Goal: Task Accomplishment & Management: Use online tool/utility

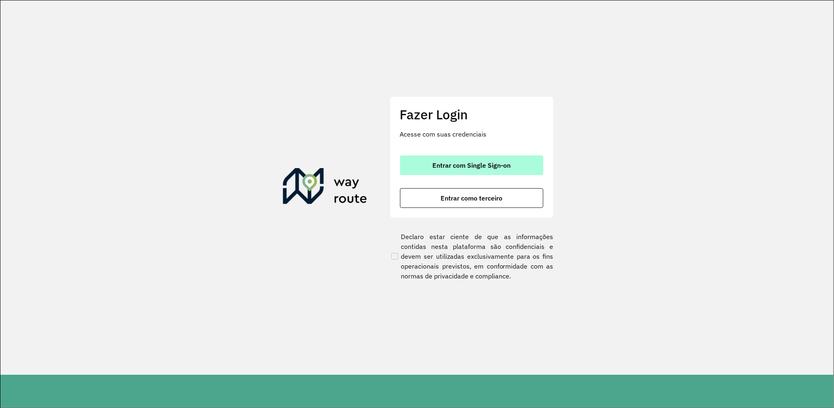
click at [492, 163] on span "Entrar com Single Sign-on" at bounding box center [472, 165] width 78 height 7
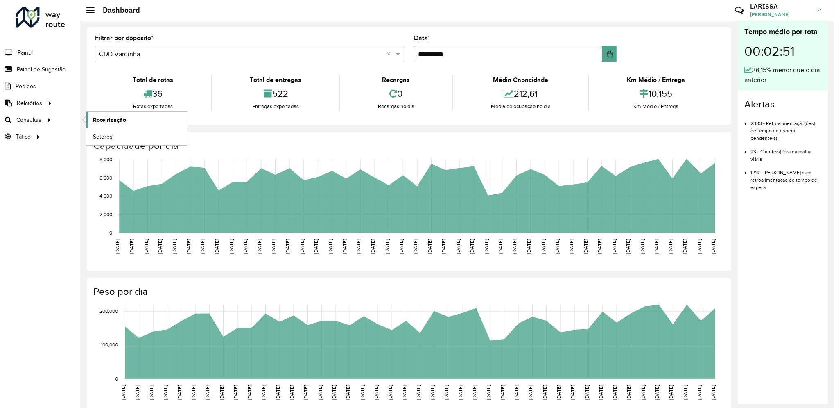
click at [97, 116] on span "Roteirização" at bounding box center [109, 120] width 33 height 9
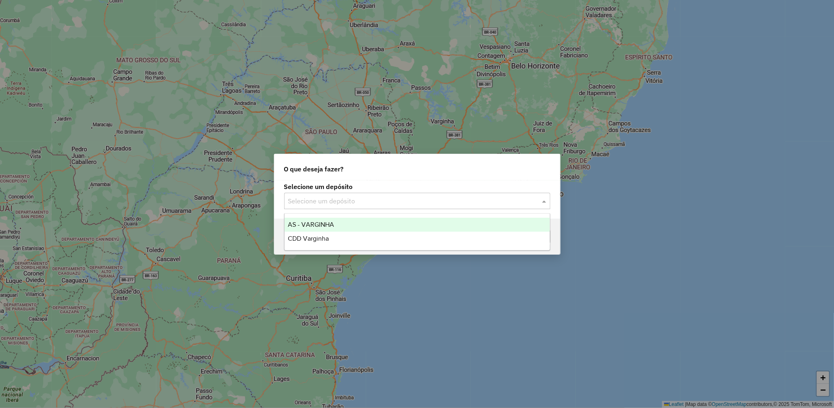
click at [383, 205] on input "text" at bounding box center [409, 201] width 242 height 10
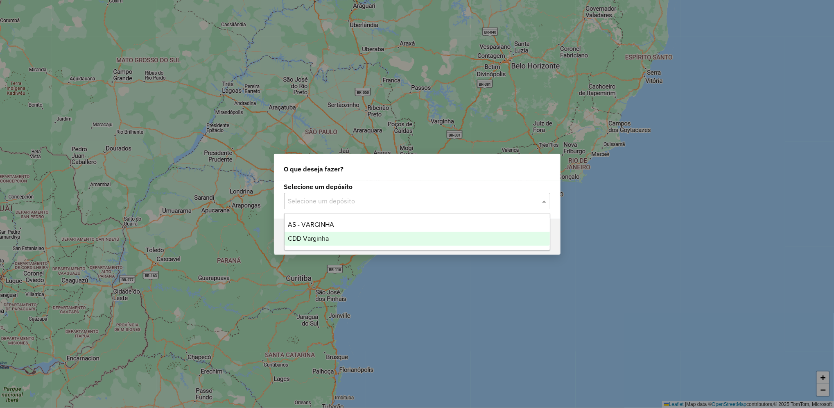
click at [351, 235] on div "CDD Varginha" at bounding box center [417, 238] width 265 height 14
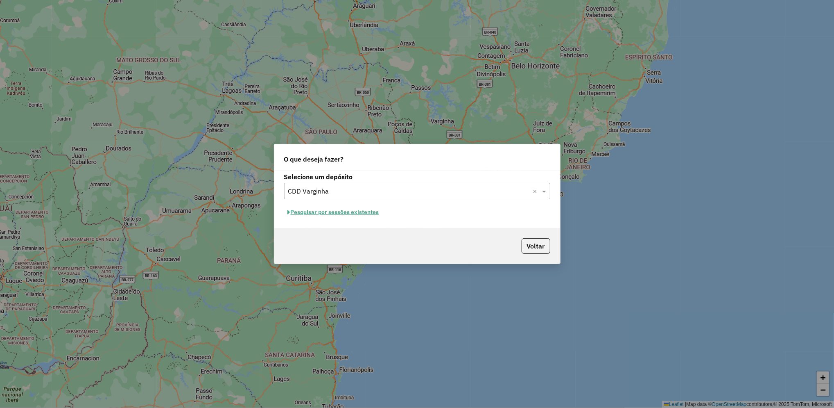
click at [372, 210] on button "Pesquisar por sessões existentes" at bounding box center [333, 212] width 99 height 13
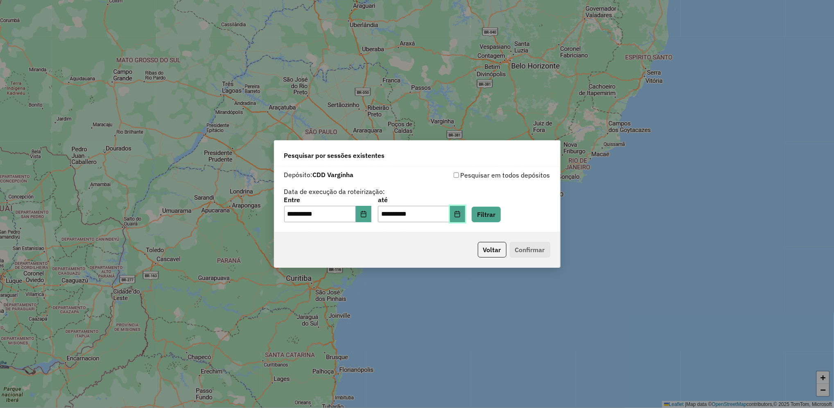
click at [461, 215] on icon "Choose Date" at bounding box center [457, 214] width 7 height 7
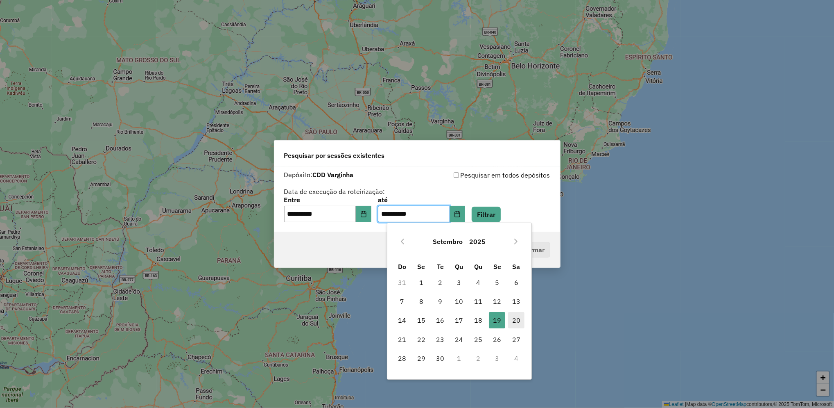
click at [515, 321] on span "20" at bounding box center [516, 320] width 16 height 16
type input "**********"
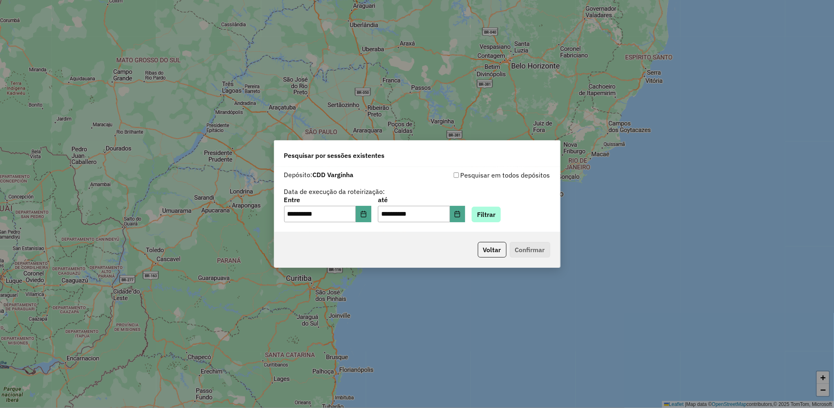
drag, startPoint x: 506, startPoint y: 206, endPoint x: 503, endPoint y: 211, distance: 6.4
click at [503, 211] on div "**********" at bounding box center [417, 209] width 266 height 25
click at [501, 211] on button "Filtrar" at bounding box center [486, 214] width 29 height 16
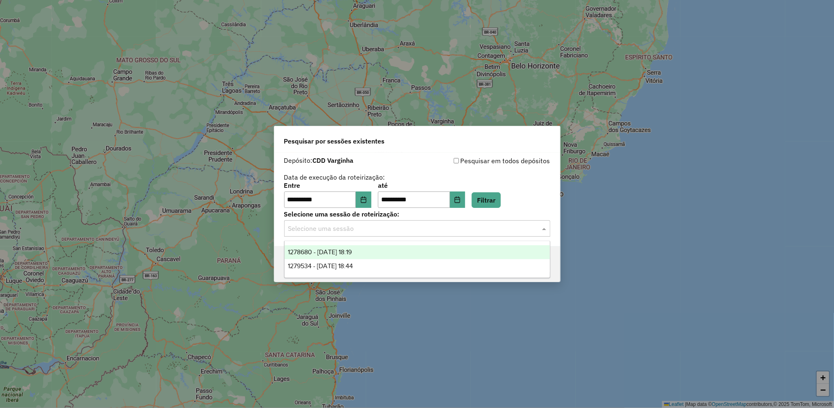
click at [392, 228] on input "text" at bounding box center [409, 229] width 242 height 10
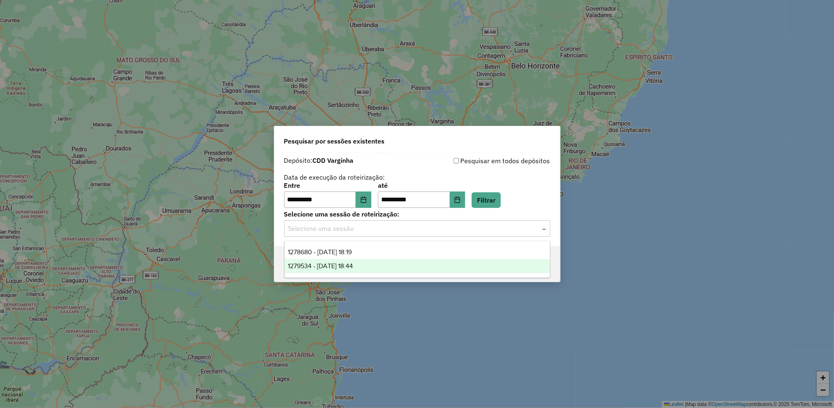
click at [370, 271] on div "1279534 - 20/09/2025 18:44" at bounding box center [417, 266] width 265 height 14
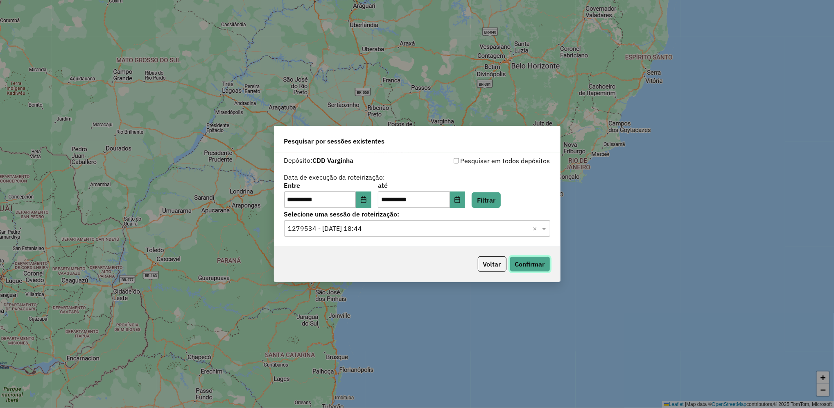
click at [532, 262] on button "Confirmar" at bounding box center [530, 264] width 41 height 16
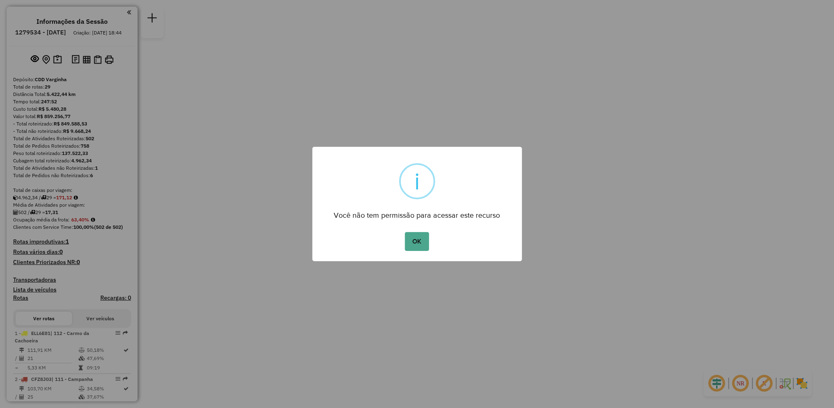
click at [417, 251] on div "OK No Cancel" at bounding box center [418, 241] width 210 height 23
click at [422, 238] on button "OK" at bounding box center [417, 241] width 24 height 19
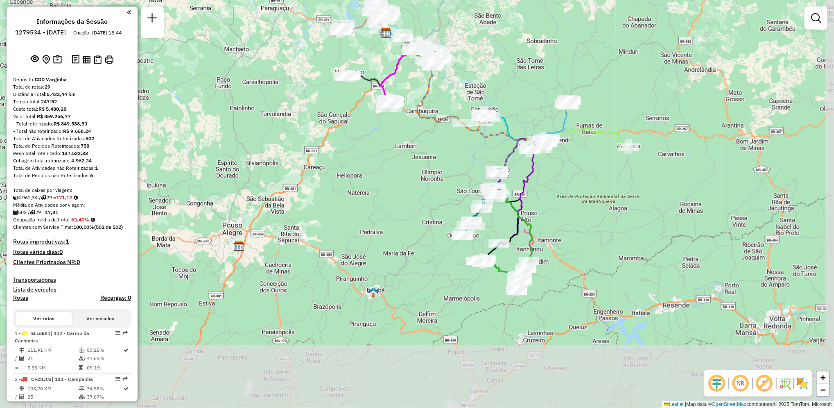
drag, startPoint x: 459, startPoint y: 269, endPoint x: 428, endPoint y: 98, distance: 173.6
click at [428, 98] on icon at bounding box center [452, 111] width 136 height 164
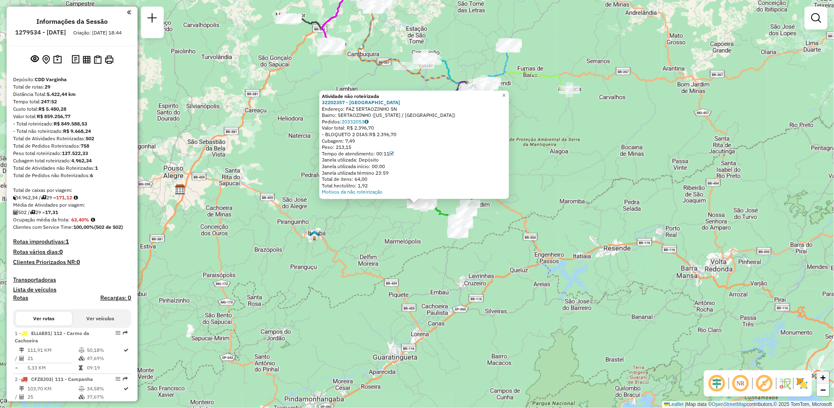
click at [826, 378] on span "+" at bounding box center [823, 377] width 5 height 10
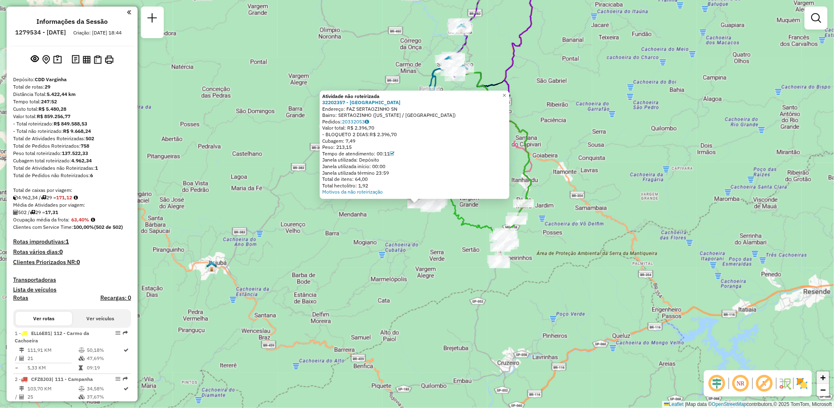
click at [826, 378] on span "+" at bounding box center [823, 377] width 5 height 10
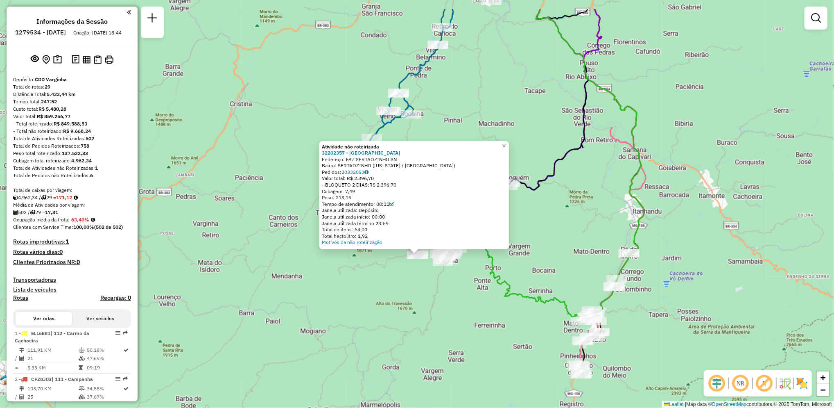
drag, startPoint x: 514, startPoint y: 274, endPoint x: 512, endPoint y: 324, distance: 50.0
click at [512, 324] on div "Atividade não roteirizada 32202357 - HOTEL FAZENDA VALE D Endereço: FAZ SERTAOZ…" at bounding box center [417, 204] width 834 height 408
click at [507, 143] on link "×" at bounding box center [504, 146] width 10 height 10
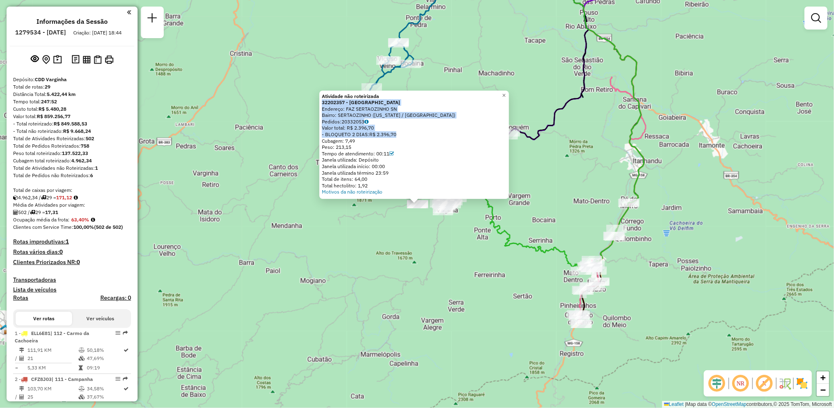
drag, startPoint x: 467, startPoint y: 132, endPoint x: 460, endPoint y: 93, distance: 40.1
click at [460, 93] on div "Atividade não roteirizada 32202357 - HOTEL FAZENDA VALE D Endereço: FAZ SERTAOZ…" at bounding box center [414, 144] width 185 height 102
drag, startPoint x: 460, startPoint y: 93, endPoint x: 510, endPoint y: 93, distance: 50.0
click at [506, 93] on span "×" at bounding box center [504, 95] width 4 height 7
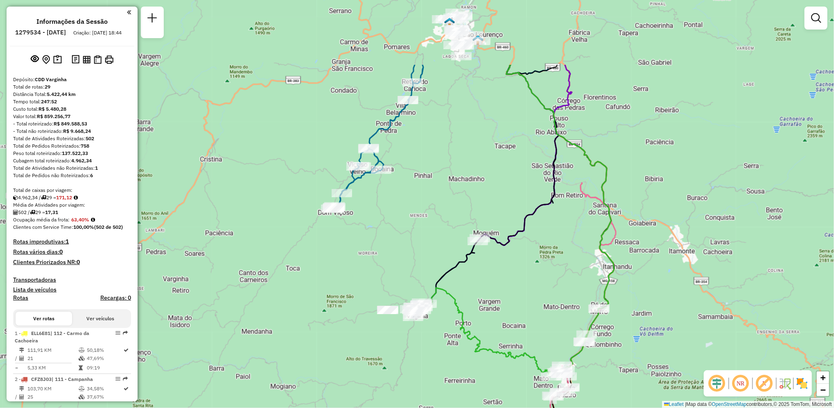
drag, startPoint x: 593, startPoint y: 93, endPoint x: 563, endPoint y: 198, distance: 109.8
click at [563, 198] on div "Janela de atendimento Grade de atendimento Capacidade Transportadoras Veículos …" at bounding box center [417, 204] width 834 height 408
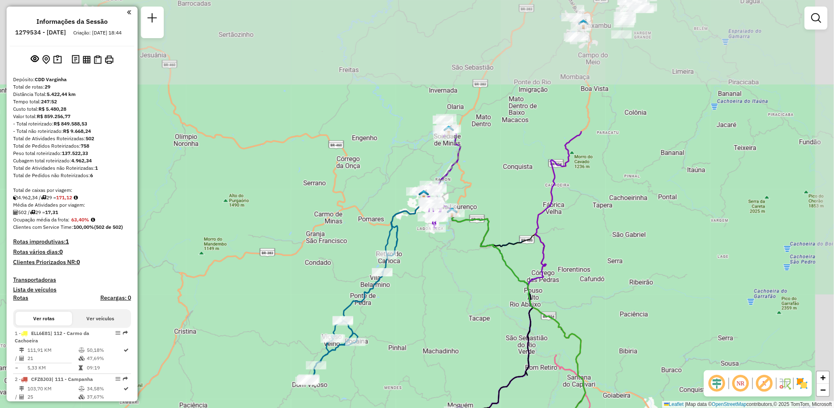
drag, startPoint x: 447, startPoint y: 151, endPoint x: 422, endPoint y: 324, distance: 174.8
click at [422, 324] on div "Janela de atendimento Grade de atendimento Capacidade Transportadoras Veículos …" at bounding box center [417, 204] width 834 height 408
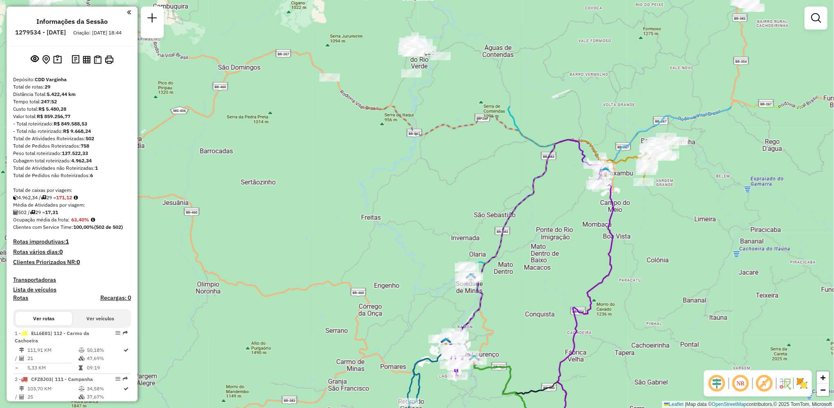
drag, startPoint x: 575, startPoint y: 72, endPoint x: 597, endPoint y: 219, distance: 148.3
click at [597, 219] on div "Janela de atendimento Grade de atendimento Capacidade Transportadoras Veículos …" at bounding box center [417, 204] width 834 height 408
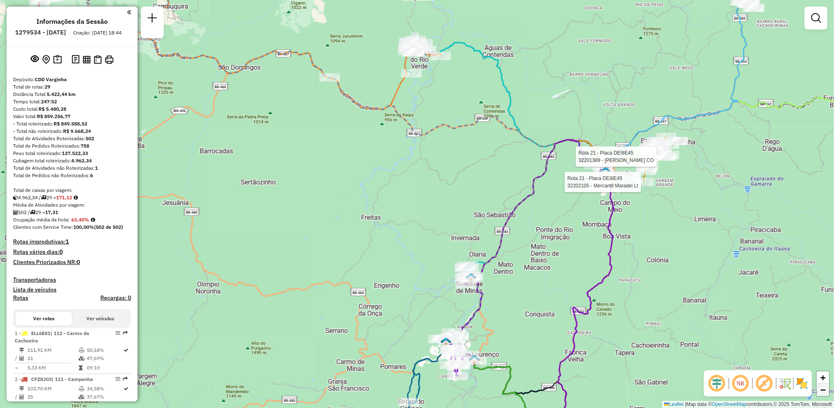
click at [821, 392] on link "−" at bounding box center [823, 389] width 12 height 12
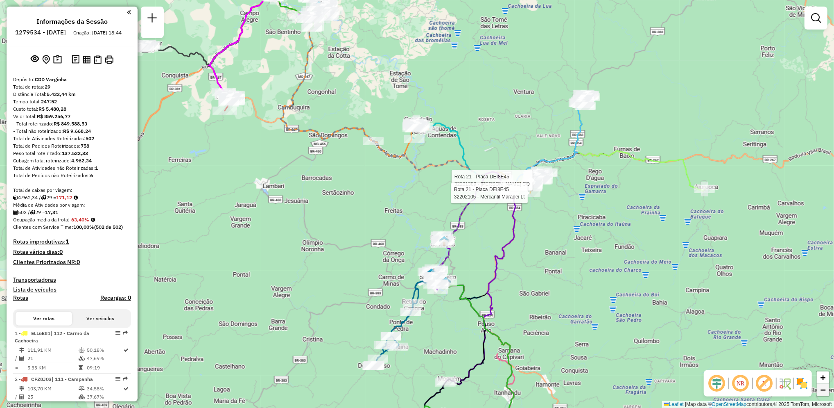
click at [821, 392] on link "−" at bounding box center [823, 389] width 12 height 12
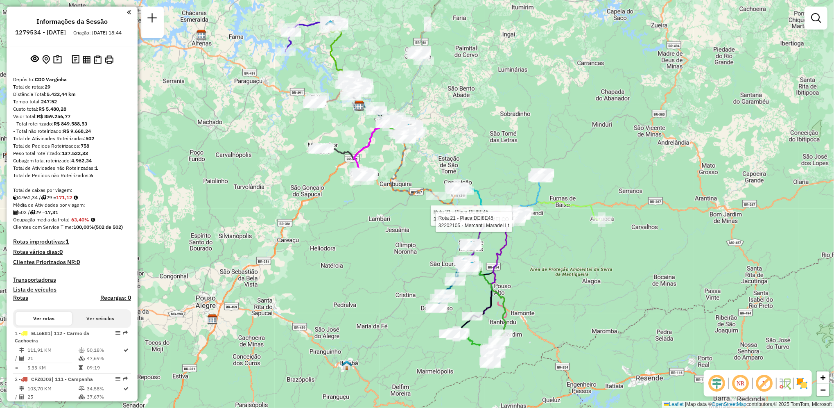
drag, startPoint x: 524, startPoint y: 127, endPoint x: 565, endPoint y: 150, distance: 47.2
click at [565, 150] on div "Rota 21 - Placa DEI8E45 32201389 - MAURILIO DA SILVA CO Rota 21 - Placa DEI8E45…" at bounding box center [417, 204] width 834 height 408
select select "**********"
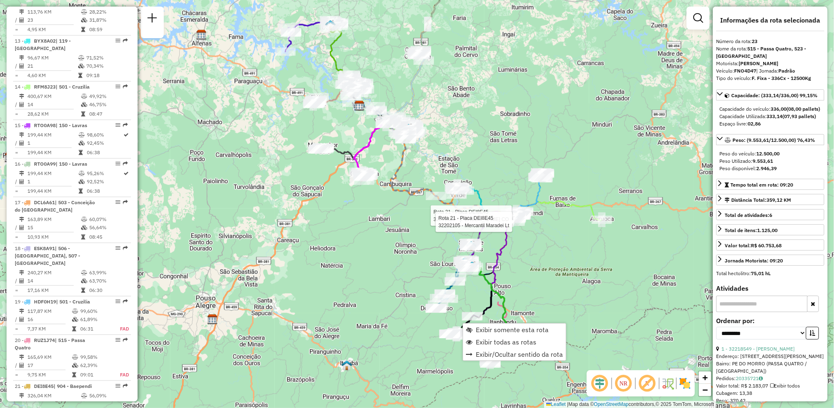
scroll to position [1287, 0]
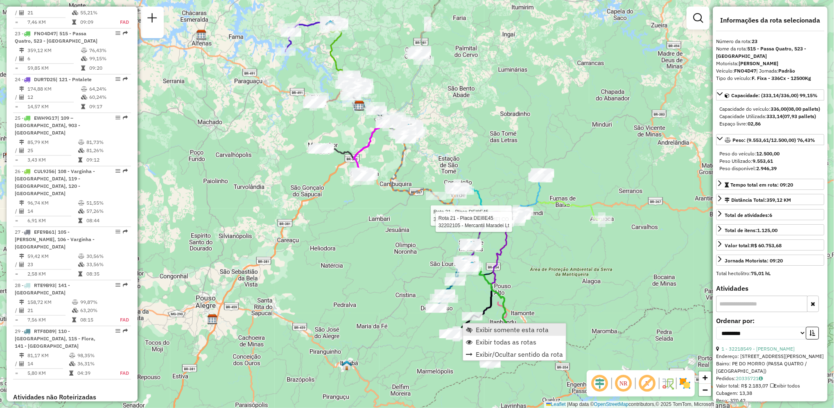
click at [479, 326] on span "Exibir somente esta rota" at bounding box center [512, 329] width 73 height 7
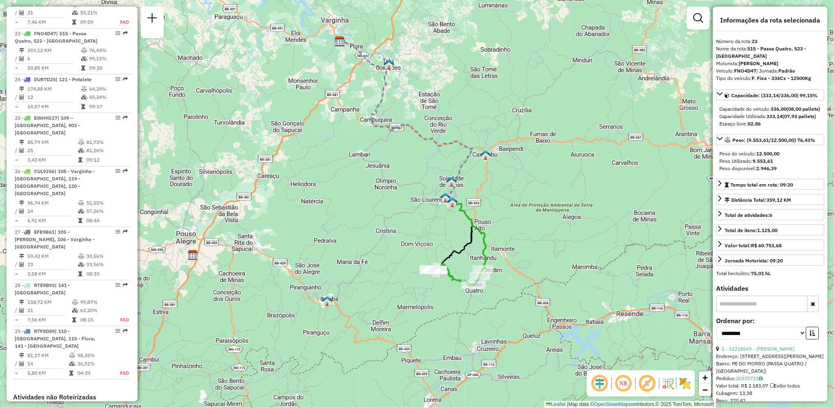
drag, startPoint x: 481, startPoint y: 270, endPoint x: 476, endPoint y: 228, distance: 42.5
click at [476, 228] on icon at bounding box center [470, 235] width 34 height 67
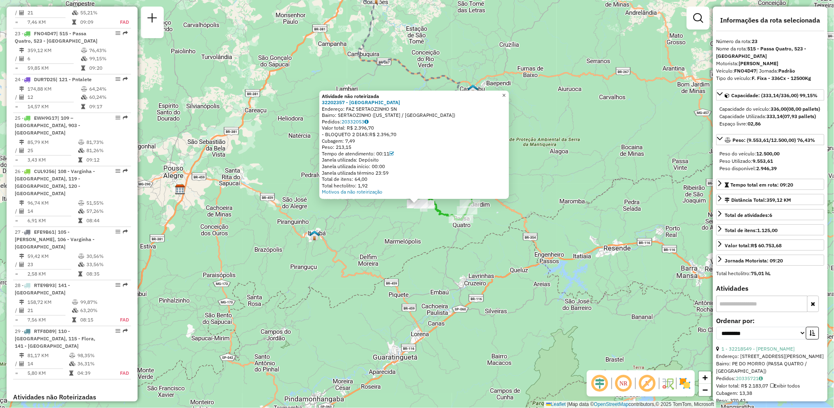
click at [506, 92] on span "×" at bounding box center [504, 95] width 4 height 7
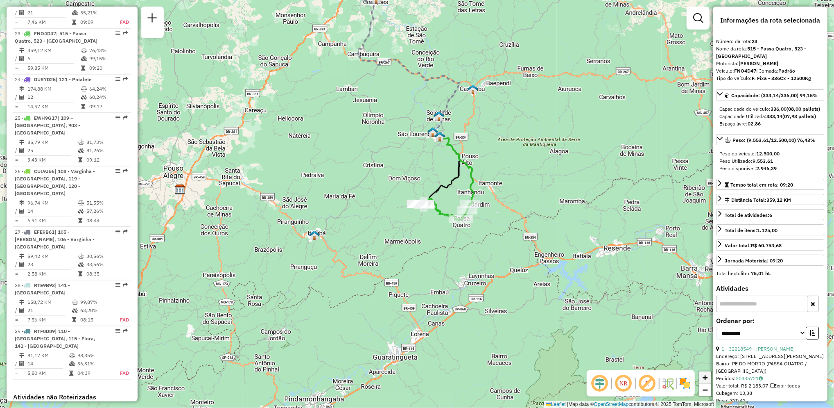
click at [703, 376] on link "+" at bounding box center [705, 377] width 12 height 12
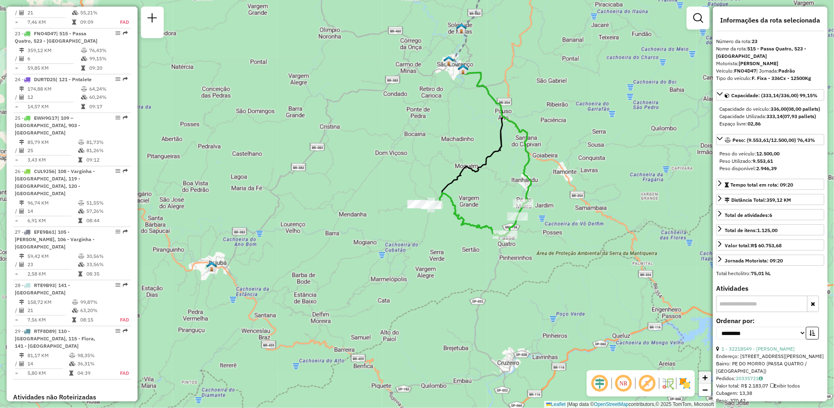
click at [703, 376] on link "+" at bounding box center [705, 377] width 12 height 12
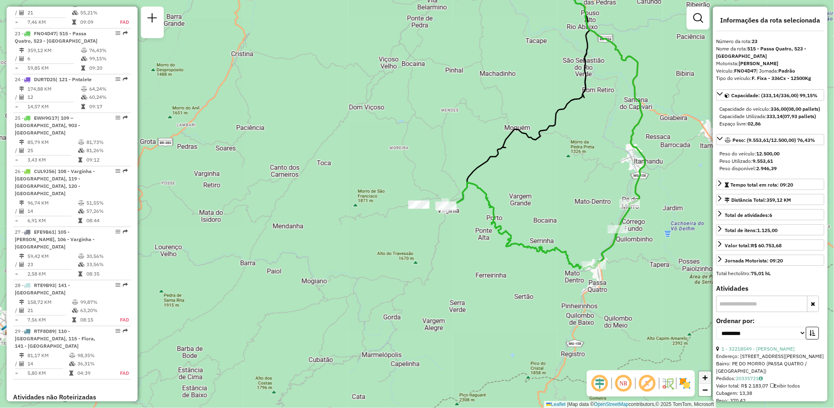
click at [703, 376] on link "+" at bounding box center [705, 377] width 12 height 12
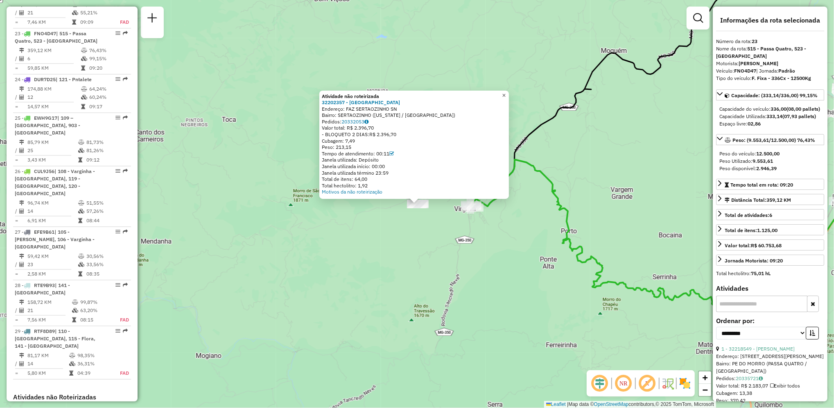
click at [509, 91] on link "×" at bounding box center [504, 96] width 10 height 10
click at [354, 193] on link "Motivos da não roteirização" at bounding box center [352, 191] width 61 height 6
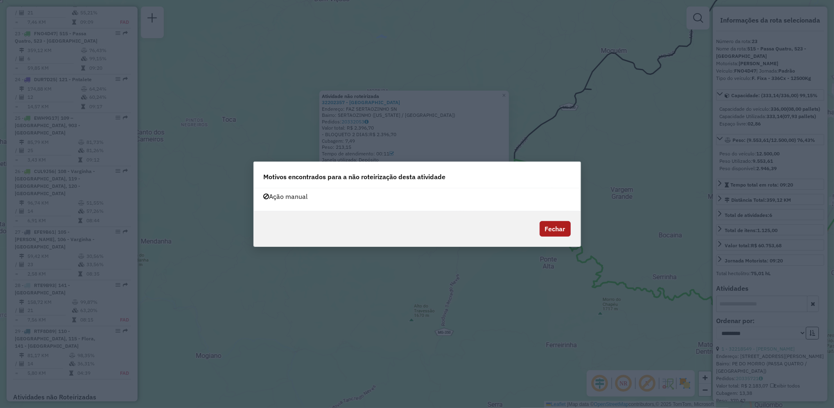
click at [567, 227] on button "Fechar" at bounding box center [555, 229] width 31 height 16
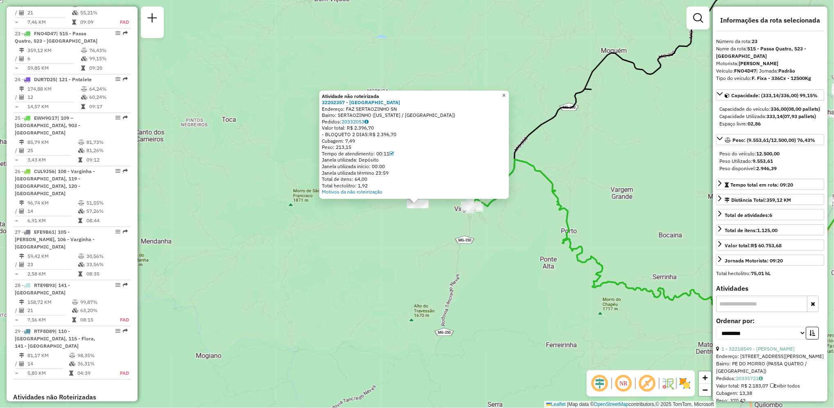
click at [506, 92] on span "×" at bounding box center [504, 95] width 4 height 7
click at [506, 95] on span "×" at bounding box center [504, 95] width 4 height 7
drag, startPoint x: 394, startPoint y: 122, endPoint x: 321, endPoint y: 107, distance: 74.0
click at [321, 107] on div "Atividade não roteirizada 32202357 - HOTEL FAZENDA VALE D Endereço: FAZ SERTAOZ…" at bounding box center [415, 145] width 190 height 109
click at [423, 252] on div "Atividade não roteirizada 32202357 - HOTEL FAZENDA VALE D Endereço: FAZ SERTAOZ…" at bounding box center [417, 204] width 834 height 408
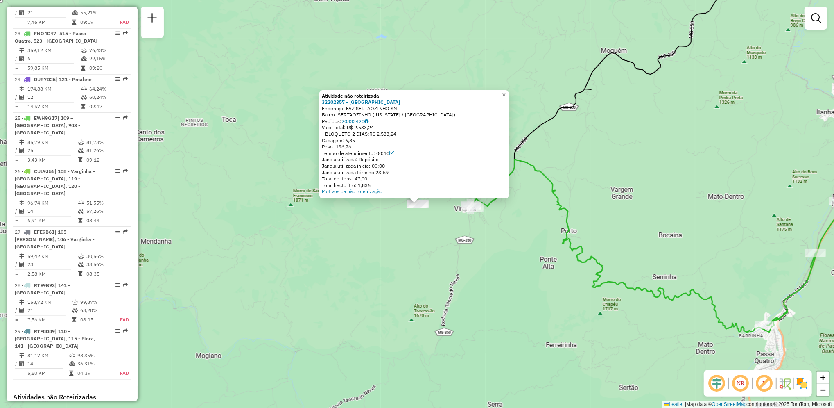
drag, startPoint x: 437, startPoint y: 140, endPoint x: 421, endPoint y: 94, distance: 49.0
click at [421, 94] on div "Atividade não roteirizada 32202357 - HOTEL FAZENDA VALE D Endereço: FAZ SERTAOZ…" at bounding box center [414, 144] width 185 height 102
click at [506, 93] on span "×" at bounding box center [504, 95] width 4 height 7
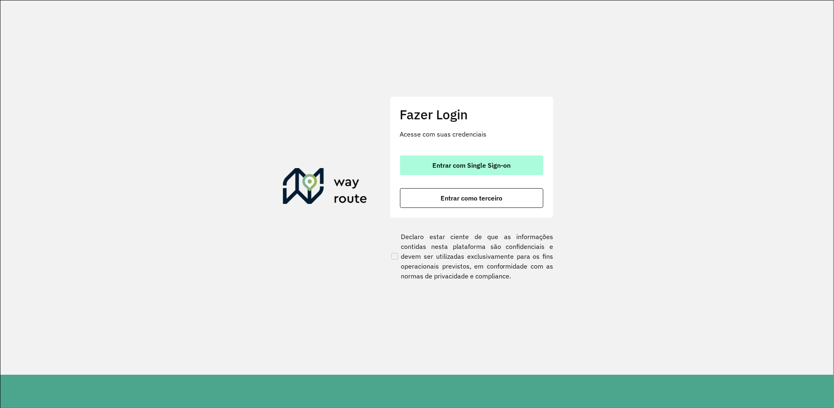
click at [460, 162] on span "Entrar com Single Sign-on" at bounding box center [472, 165] width 78 height 7
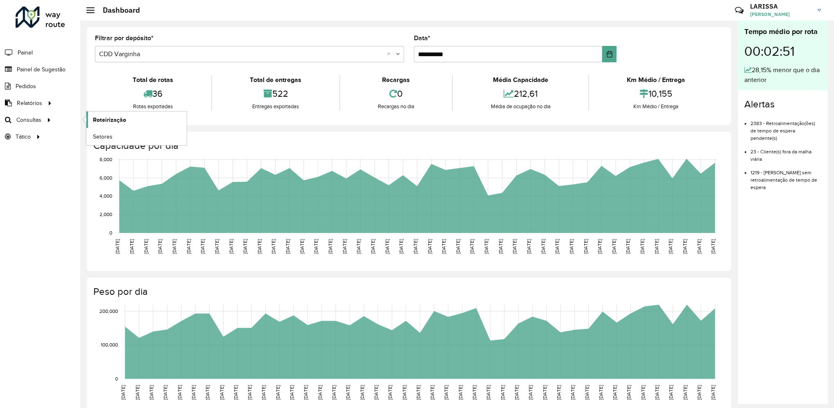
click at [93, 123] on span "Roteirização" at bounding box center [109, 120] width 33 height 9
click at [103, 111] on link "Roteirização" at bounding box center [136, 119] width 100 height 16
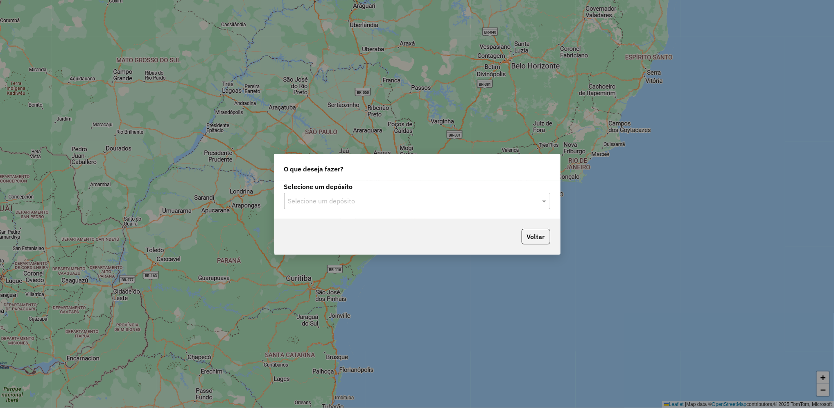
click at [428, 207] on div "Selecione um depósito" at bounding box center [417, 201] width 266 height 16
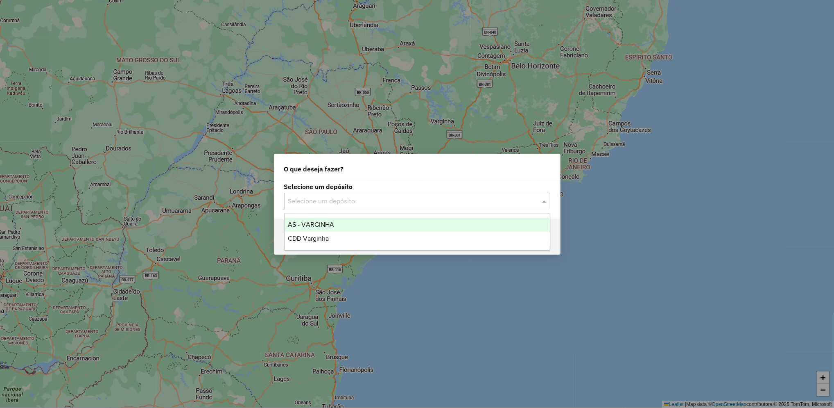
click at [329, 230] on div "AS - VARGINHA" at bounding box center [417, 225] width 265 height 14
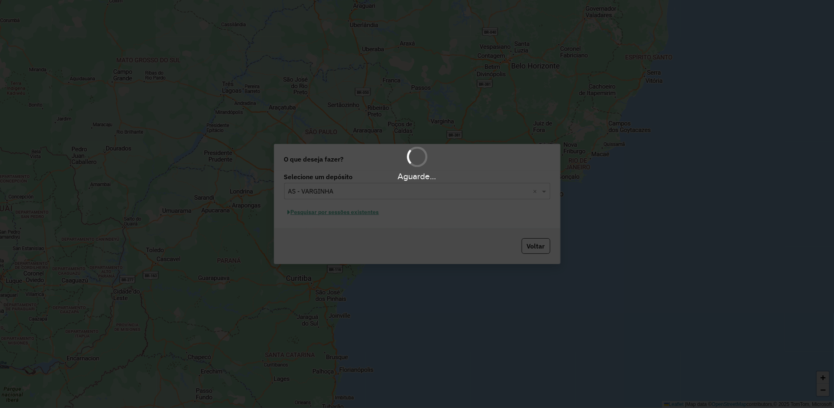
click at [336, 197] on div "Aguarde..." at bounding box center [417, 204] width 834 height 408
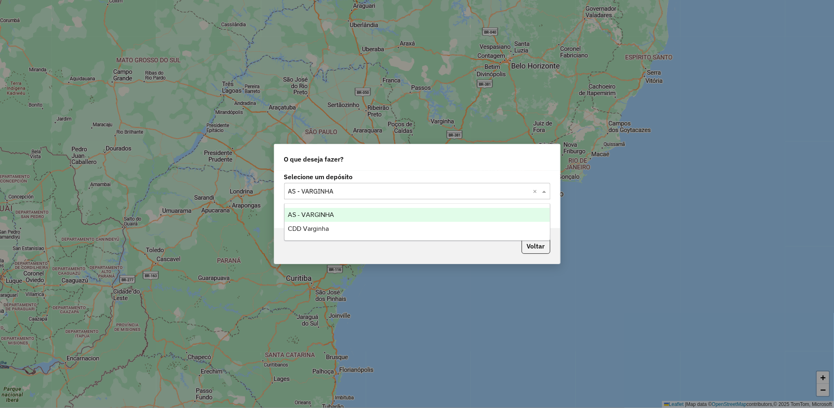
click at [336, 197] on div "Selecione um depósito × AS - VARGINHA ×" at bounding box center [417, 191] width 266 height 16
click at [326, 231] on span "CDD Varginha" at bounding box center [308, 228] width 41 height 7
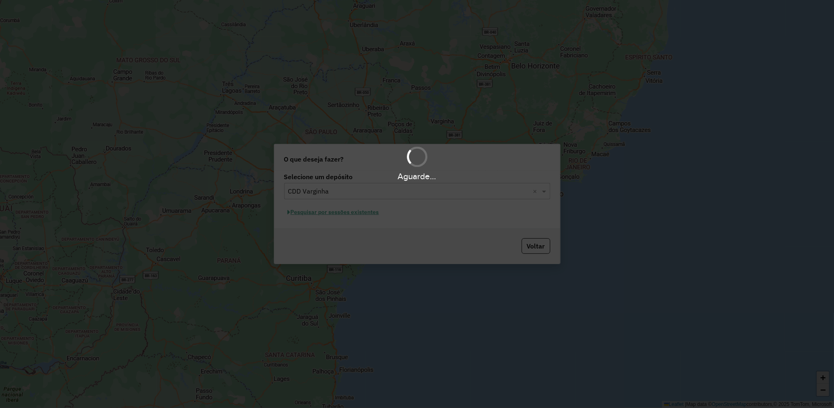
click at [329, 215] on div "Aguarde..." at bounding box center [417, 204] width 834 height 408
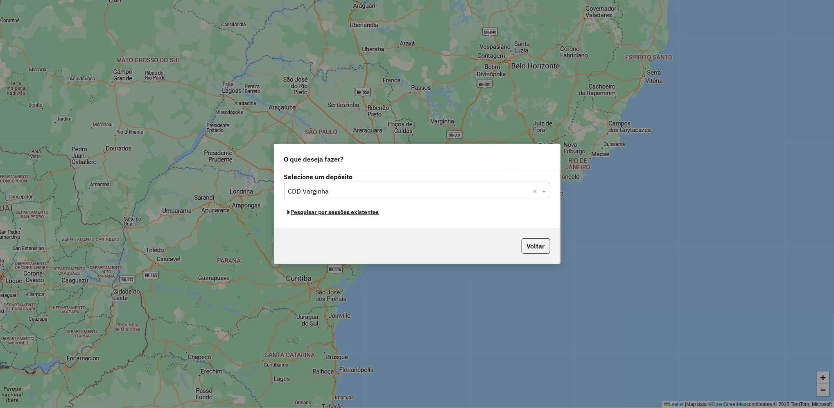
click at [329, 215] on button "Pesquisar por sessões existentes" at bounding box center [333, 212] width 99 height 13
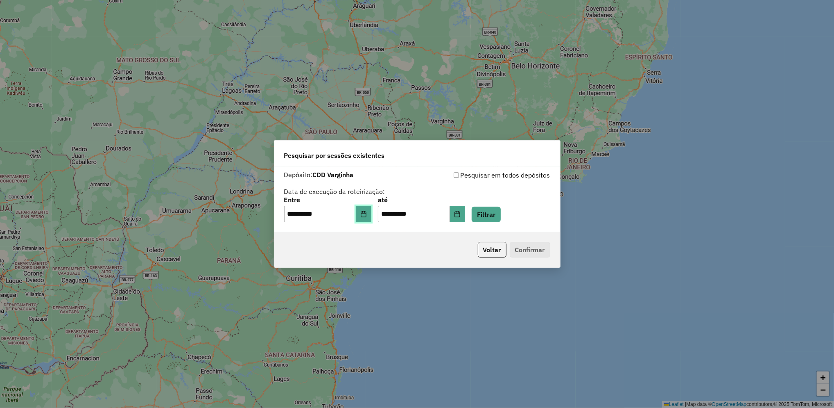
click at [367, 217] on button "Choose Date" at bounding box center [364, 214] width 16 height 16
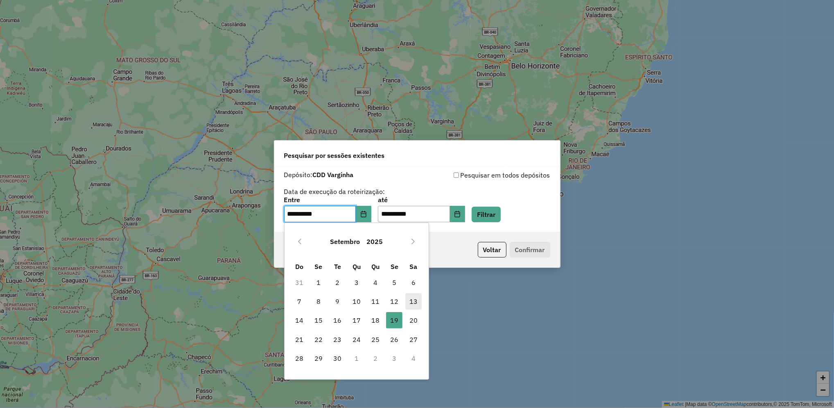
click at [413, 301] on span "13" at bounding box center [414, 301] width 16 height 16
type input "**********"
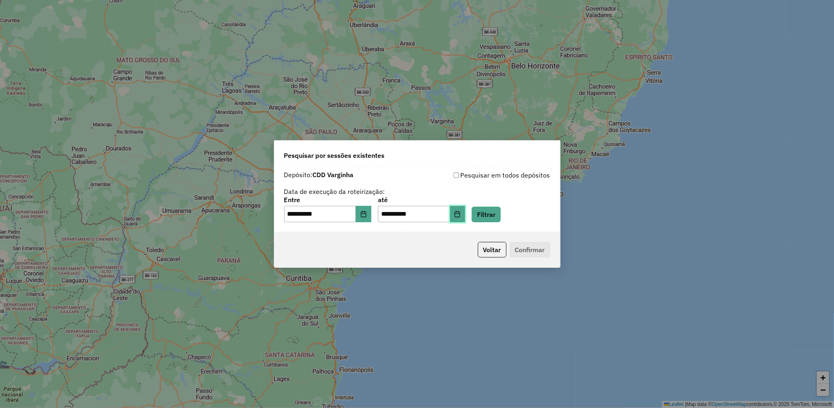
click at [461, 216] on icon "Choose Date" at bounding box center [457, 214] width 7 height 7
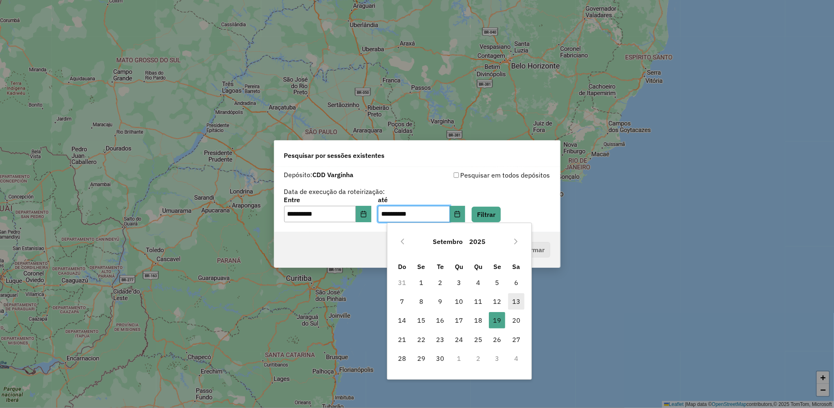
click at [518, 305] on span "13" at bounding box center [516, 301] width 16 height 16
type input "**********"
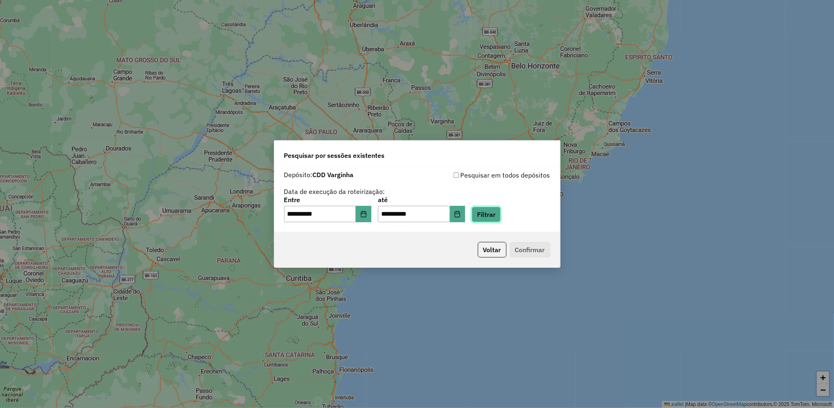
click at [501, 221] on button "Filtrar" at bounding box center [486, 214] width 29 height 16
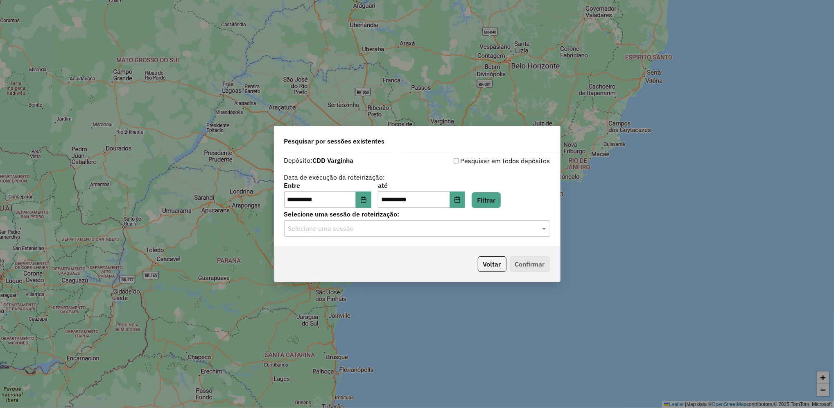
click at [454, 222] on hb-app "**********" at bounding box center [417, 204] width 834 height 408
click at [437, 230] on input "text" at bounding box center [409, 229] width 242 height 10
click at [417, 248] on div "1274925 - 13/09/2025 18:03" at bounding box center [417, 252] width 265 height 14
click at [527, 265] on button "Confirmar" at bounding box center [530, 264] width 41 height 16
click at [535, 261] on button "Confirmar" at bounding box center [530, 264] width 41 height 16
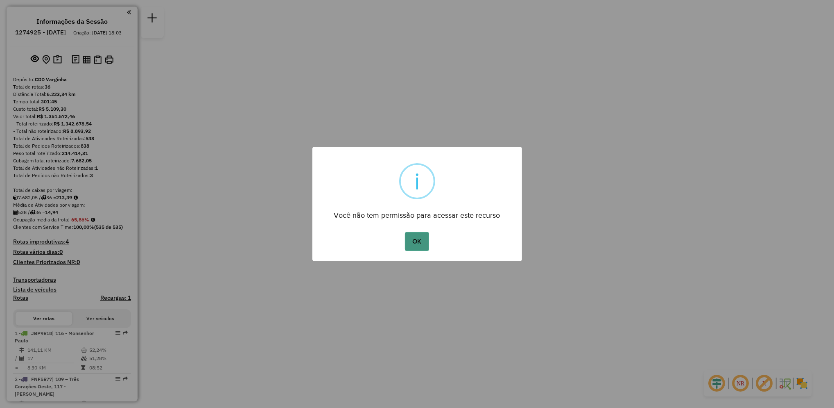
click at [421, 238] on button "OK" at bounding box center [417, 241] width 24 height 19
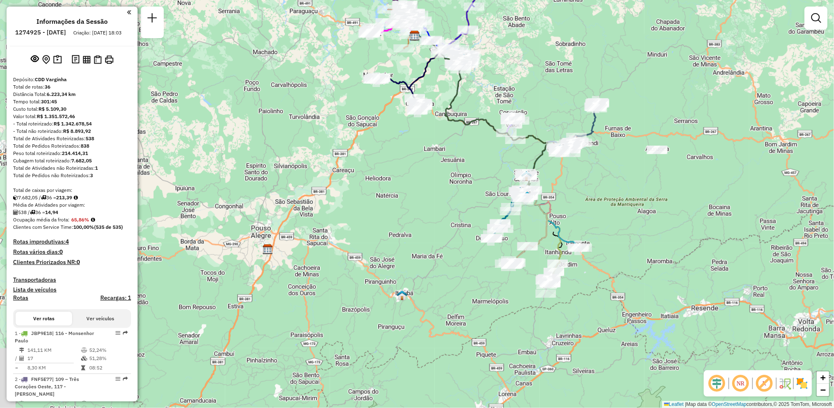
drag, startPoint x: 493, startPoint y: 290, endPoint x: 491, endPoint y: 122, distance: 168.0
click at [491, 122] on icon at bounding box center [481, 108] width 136 height 152
select select "**********"
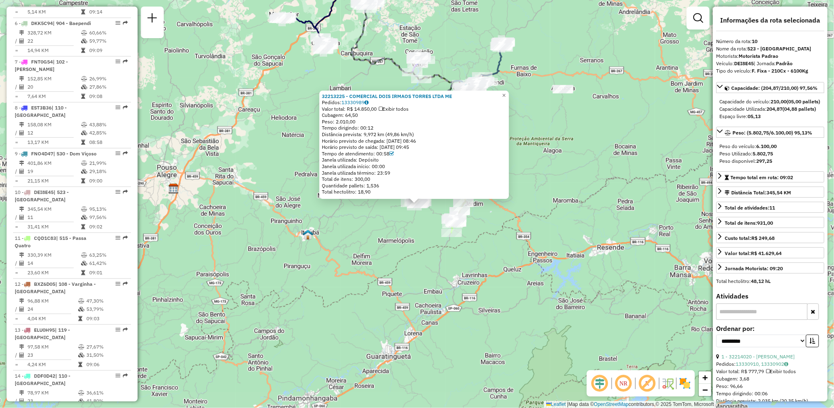
scroll to position [719, 0]
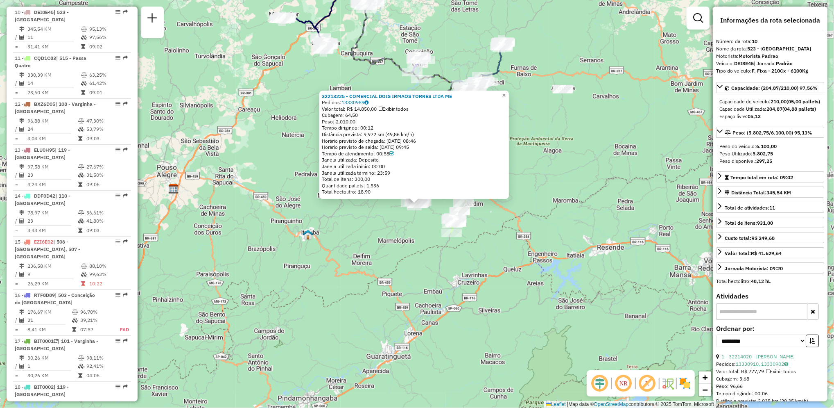
click at [509, 92] on link "×" at bounding box center [504, 96] width 10 height 10
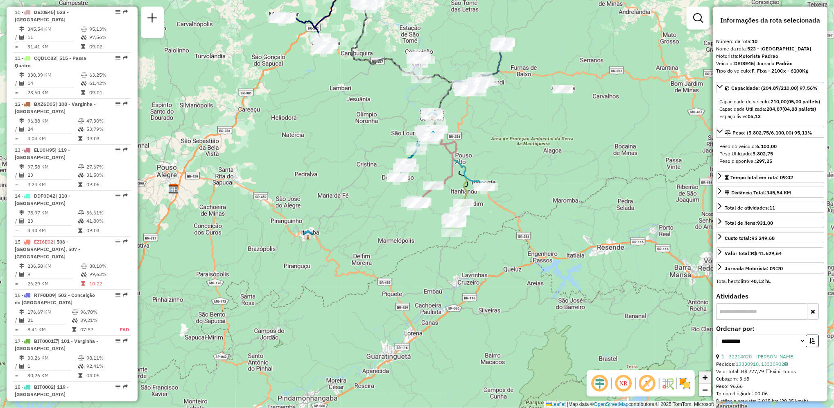
click at [710, 378] on link "+" at bounding box center [705, 377] width 12 height 12
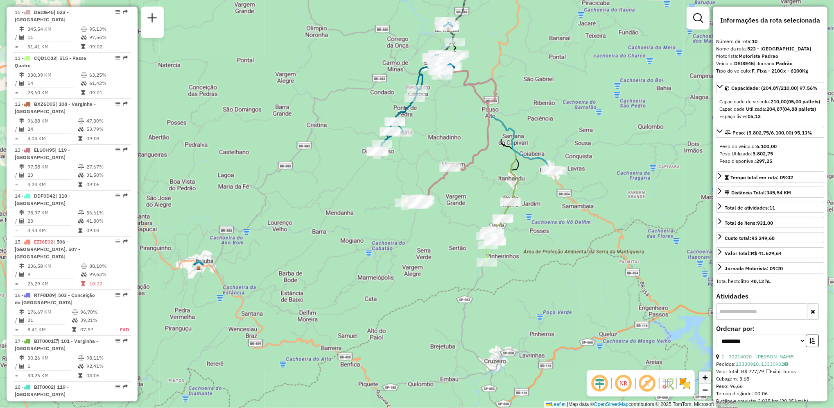
click at [710, 378] on link "+" at bounding box center [705, 377] width 12 height 12
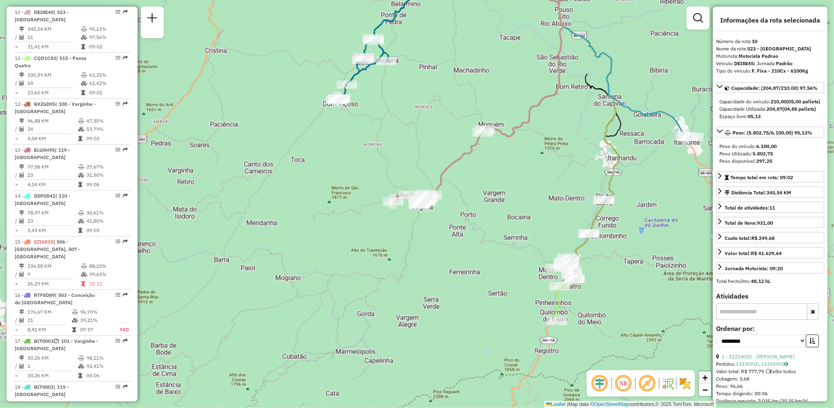
click at [710, 378] on link "+" at bounding box center [705, 377] width 12 height 12
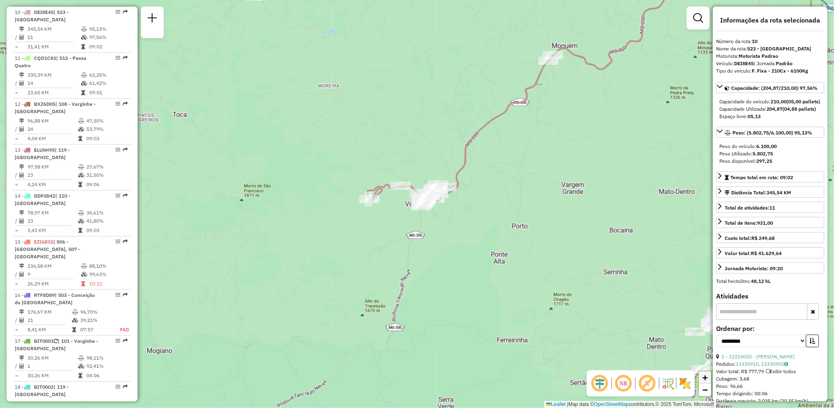
click at [710, 378] on link "+" at bounding box center [705, 377] width 12 height 12
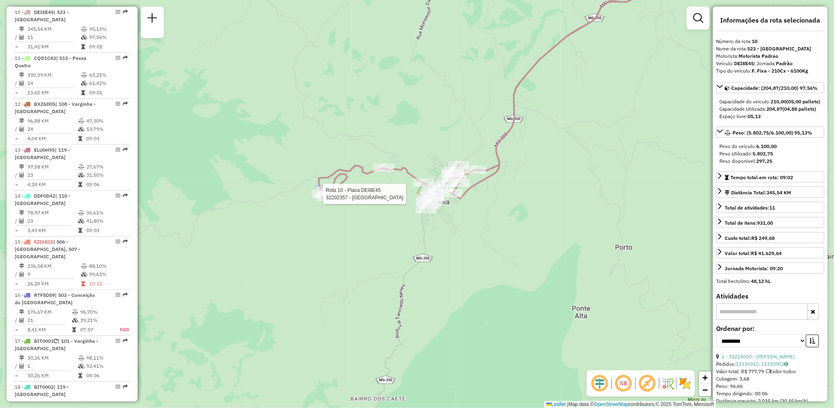
click at [323, 201] on div at bounding box center [320, 193] width 7 height 15
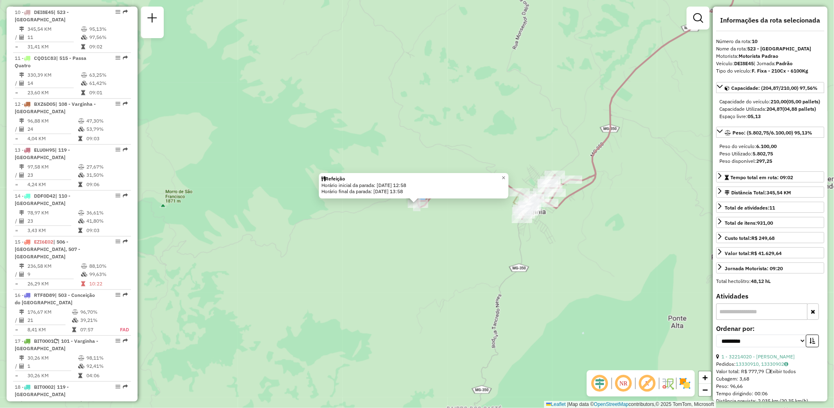
click at [380, 207] on div "Refeição Horário inicial da parada: 13/09/2025 12:58 Horário final da parada: 1…" at bounding box center [417, 204] width 834 height 408
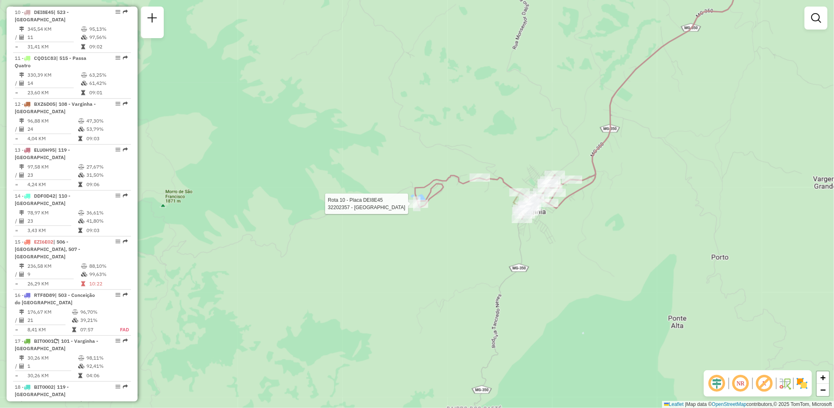
select select "**********"
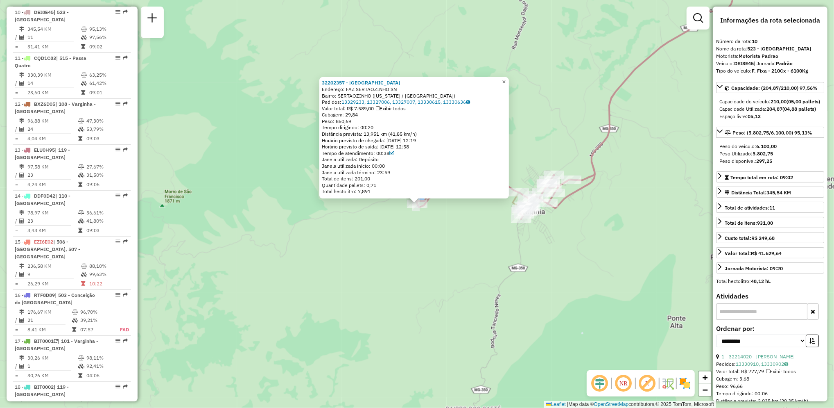
click at [506, 82] on span "×" at bounding box center [504, 81] width 4 height 7
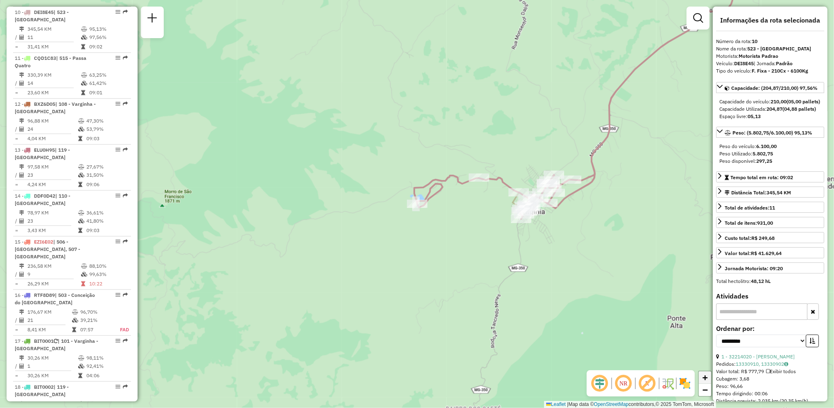
click at [706, 379] on span "+" at bounding box center [705, 377] width 5 height 10
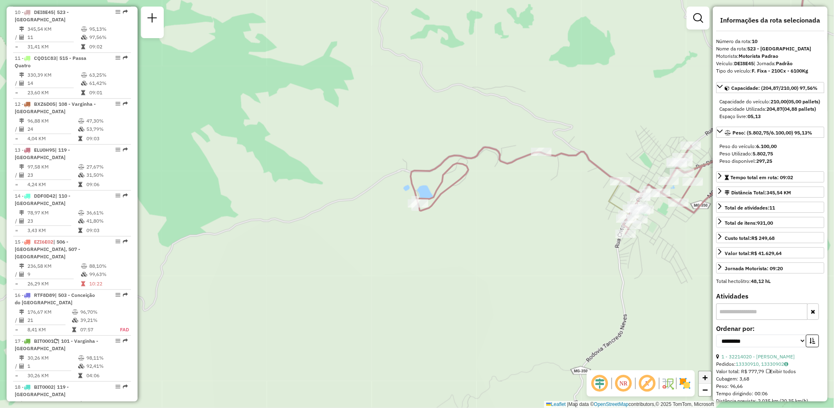
click at [706, 379] on span "+" at bounding box center [705, 377] width 5 height 10
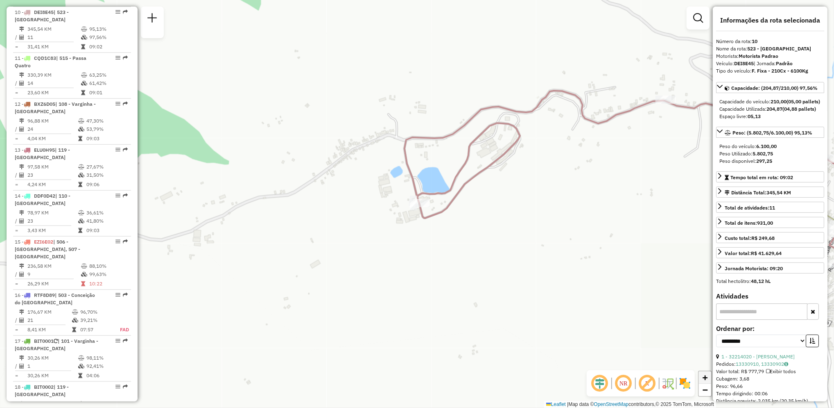
click at [706, 379] on span "+" at bounding box center [705, 377] width 5 height 10
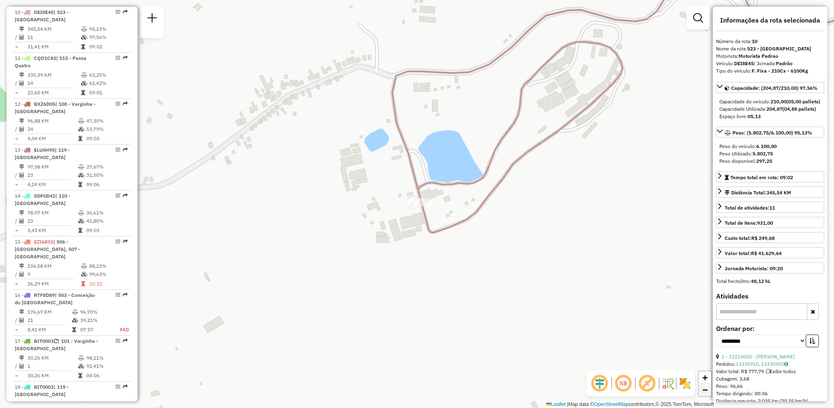
click at [706, 393] on span "−" at bounding box center [705, 389] width 5 height 10
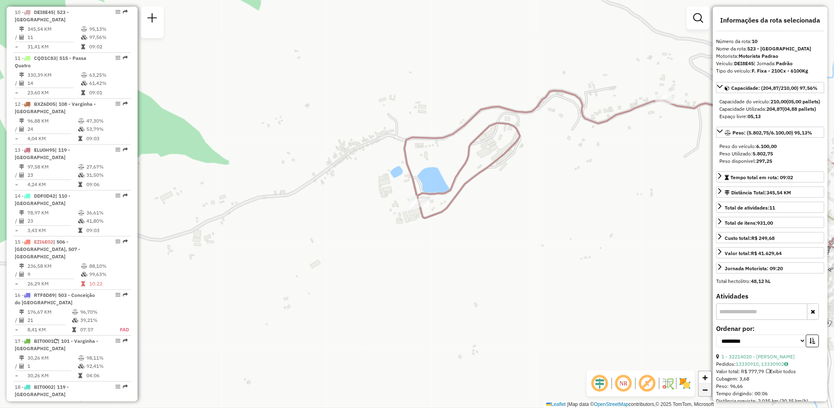
click at [706, 393] on span "−" at bounding box center [705, 389] width 5 height 10
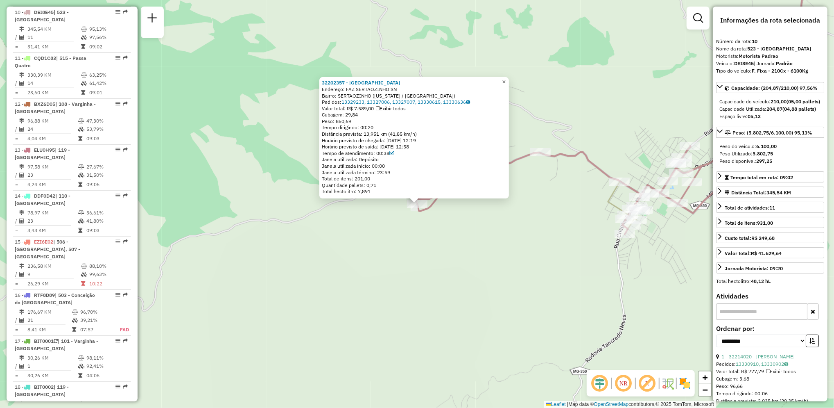
click at [506, 79] on span "×" at bounding box center [504, 81] width 4 height 7
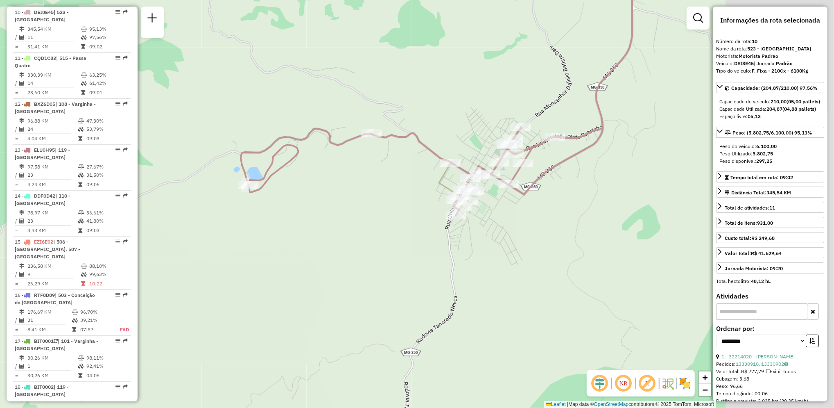
drag, startPoint x: 597, startPoint y: 232, endPoint x: 424, endPoint y: 211, distance: 174.9
click at [424, 211] on div "Janela de atendimento Grade de atendimento Capacidade Transportadoras Veículos …" at bounding box center [417, 204] width 834 height 408
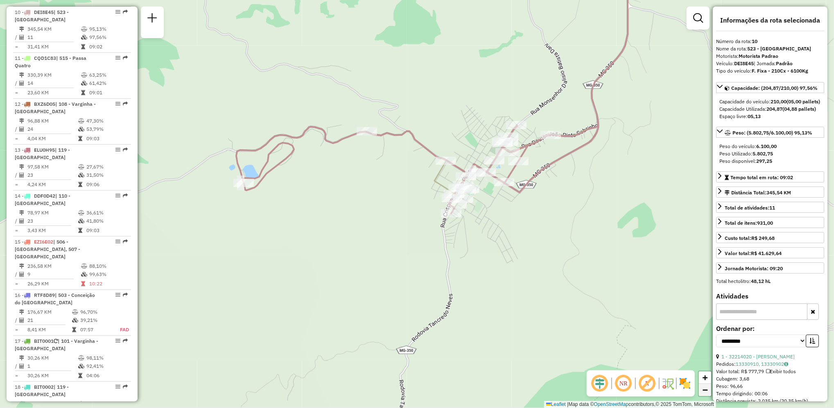
click at [708, 388] on span "−" at bounding box center [705, 389] width 5 height 10
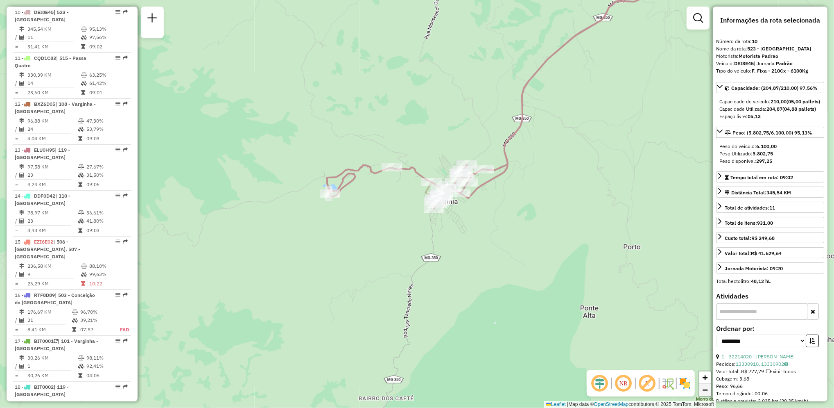
click at [708, 388] on span "−" at bounding box center [705, 389] width 5 height 10
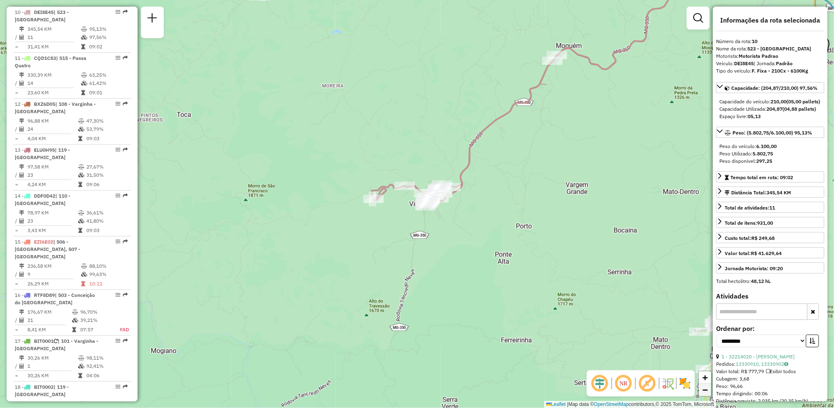
click at [708, 388] on span "−" at bounding box center [705, 389] width 5 height 10
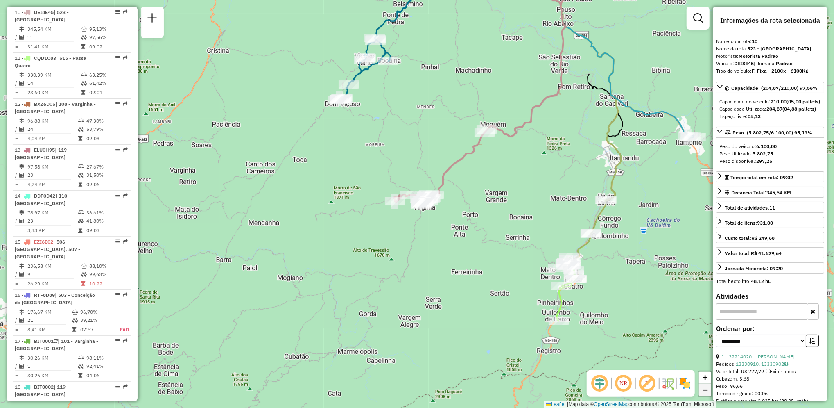
click at [708, 388] on span "−" at bounding box center [705, 389] width 5 height 10
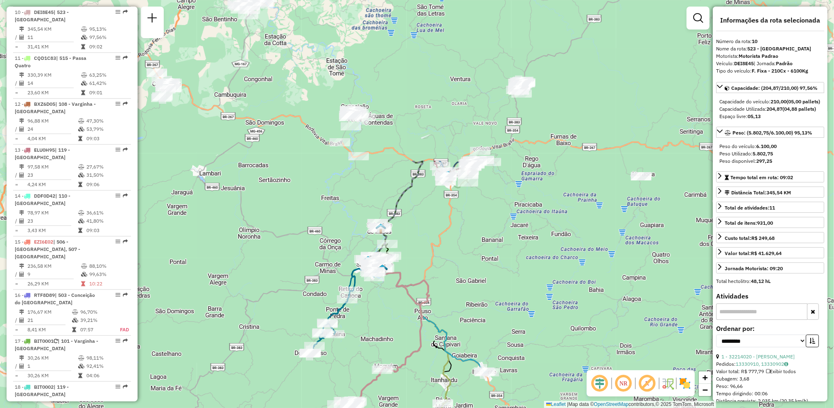
drag, startPoint x: 542, startPoint y: 108, endPoint x: 473, endPoint y: 310, distance: 213.0
click at [473, 310] on div "Janela de atendimento Grade de atendimento Capacidade Transportadoras Veículos …" at bounding box center [417, 204] width 834 height 408
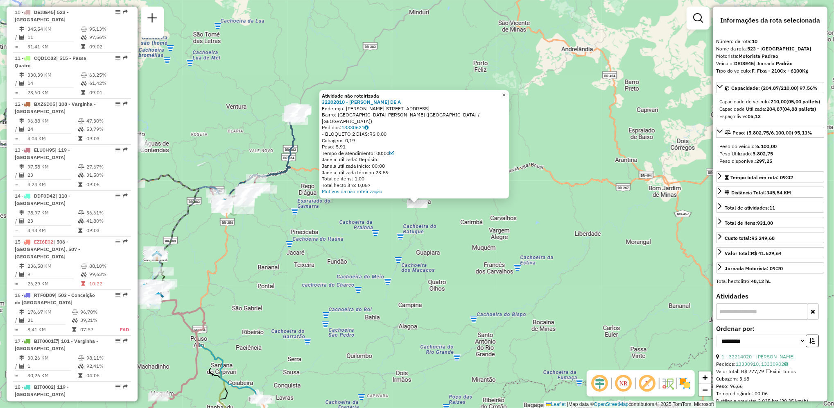
click at [506, 98] on span "×" at bounding box center [504, 94] width 4 height 7
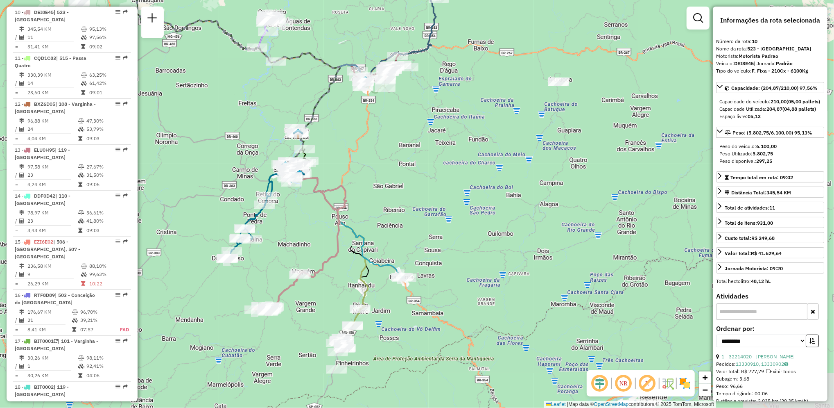
drag, startPoint x: 392, startPoint y: 234, endPoint x: 533, endPoint y: 112, distance: 186.7
click at [533, 112] on div "Janela de atendimento Grade de atendimento Capacidade Transportadoras Veículos …" at bounding box center [417, 204] width 834 height 408
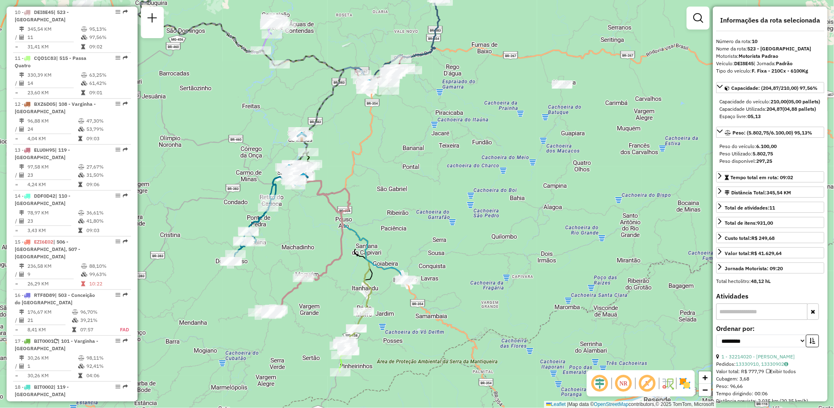
drag, startPoint x: 320, startPoint y: 188, endPoint x: 414, endPoint y: 296, distance: 142.6
click at [350, 296] on icon at bounding box center [304, 242] width 92 height 143
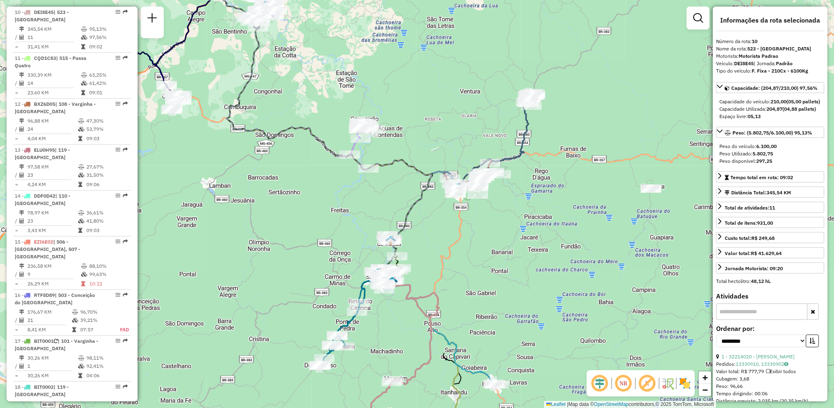
click at [712, 395] on div "Janela de atendimento Grade de atendimento Capacidade Transportadoras Veículos …" at bounding box center [417, 204] width 834 height 408
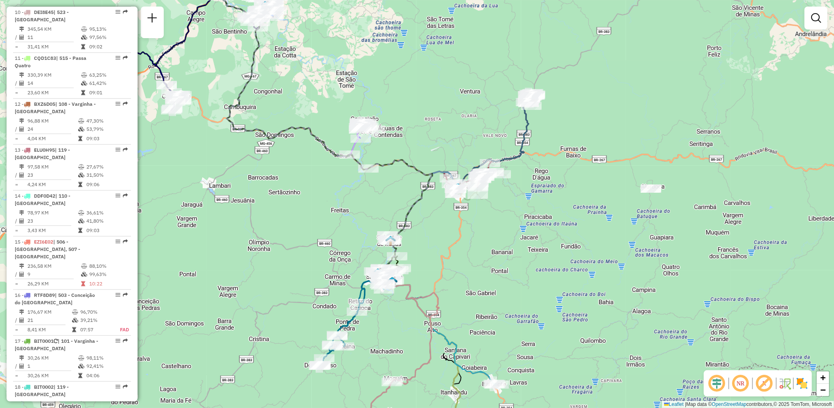
click at [831, 389] on div "Janela de atendimento Grade de atendimento Capacidade Transportadoras Veículos …" at bounding box center [417, 204] width 834 height 408
click at [828, 390] on link "−" at bounding box center [823, 389] width 12 height 12
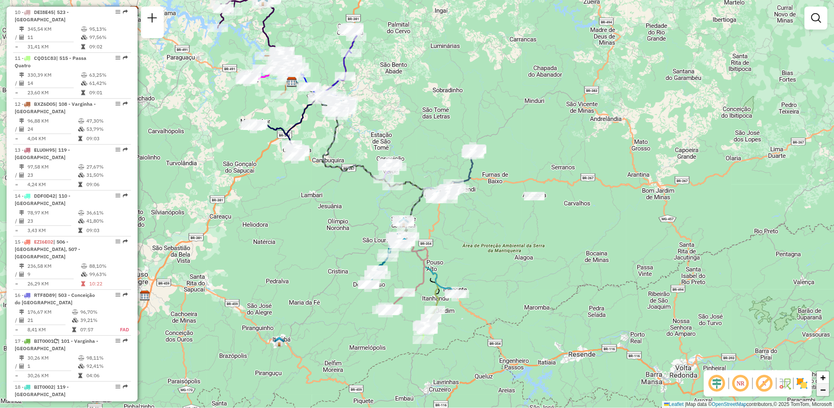
click at [828, 390] on link "−" at bounding box center [823, 389] width 12 height 12
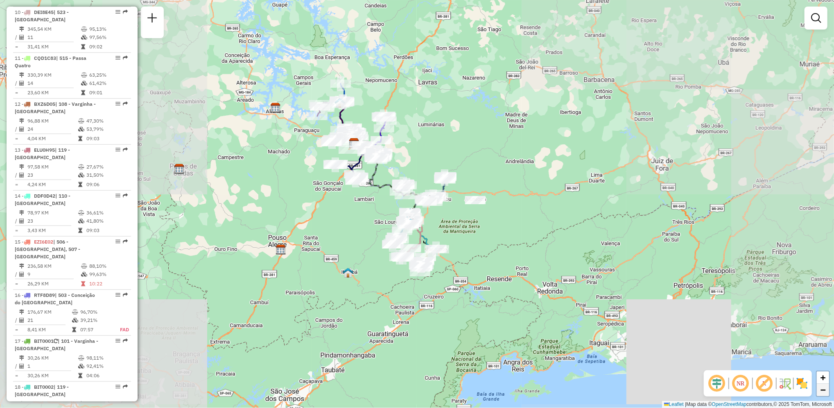
click at [828, 390] on link "−" at bounding box center [823, 389] width 12 height 12
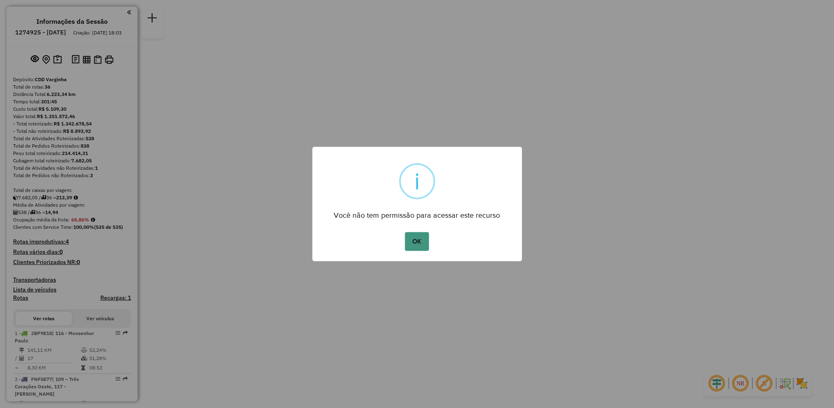
click at [419, 244] on button "OK" at bounding box center [417, 241] width 24 height 19
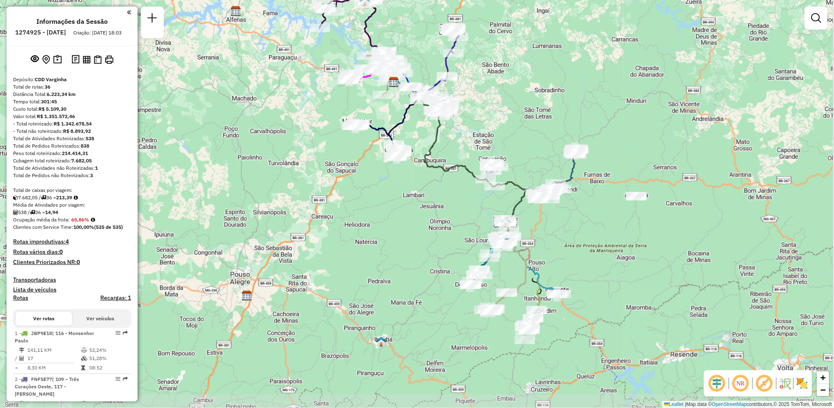
drag, startPoint x: 489, startPoint y: 280, endPoint x: 466, endPoint y: 158, distance: 124.2
click at [466, 158] on div "Janela de atendimento Grade de atendimento Capacidade Transportadoras Veículos …" at bounding box center [417, 204] width 834 height 408
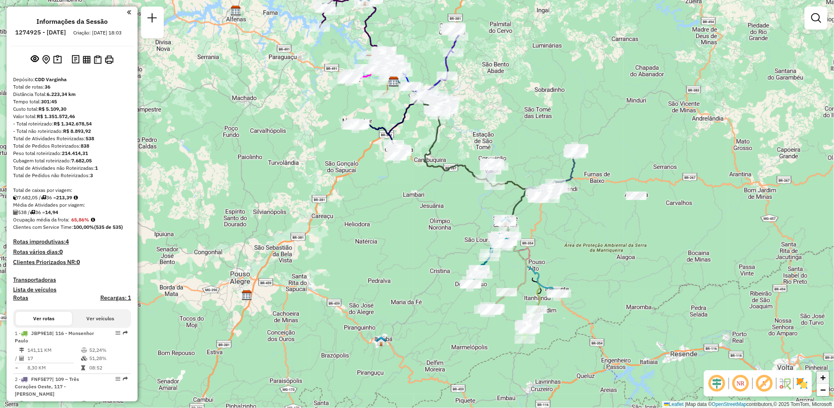
click at [828, 376] on link "+" at bounding box center [823, 377] width 12 height 12
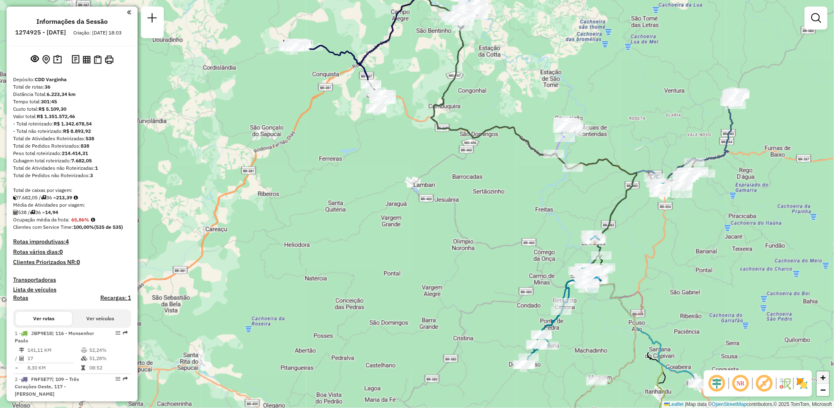
click at [828, 376] on link "+" at bounding box center [823, 377] width 12 height 12
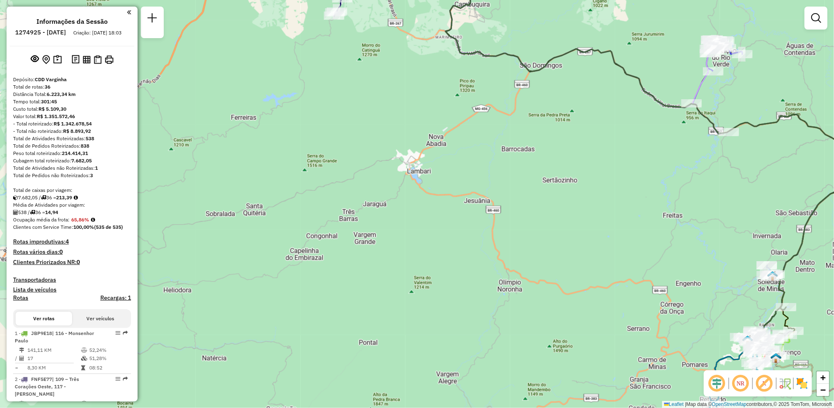
drag, startPoint x: 669, startPoint y: 360, endPoint x: 514, endPoint y: 181, distance: 237.0
click at [514, 181] on div "Janela de atendimento Grade de atendimento Capacidade Transportadoras Veículos …" at bounding box center [417, 204] width 834 height 408
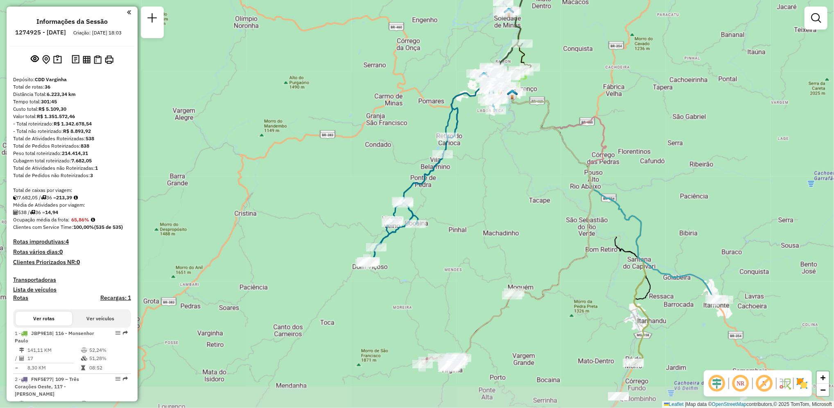
drag, startPoint x: 619, startPoint y: 291, endPoint x: 505, endPoint y: 201, distance: 144.9
click at [505, 201] on div "Janela de atendimento Grade de atendimento Capacidade Transportadoras Veículos …" at bounding box center [417, 204] width 834 height 408
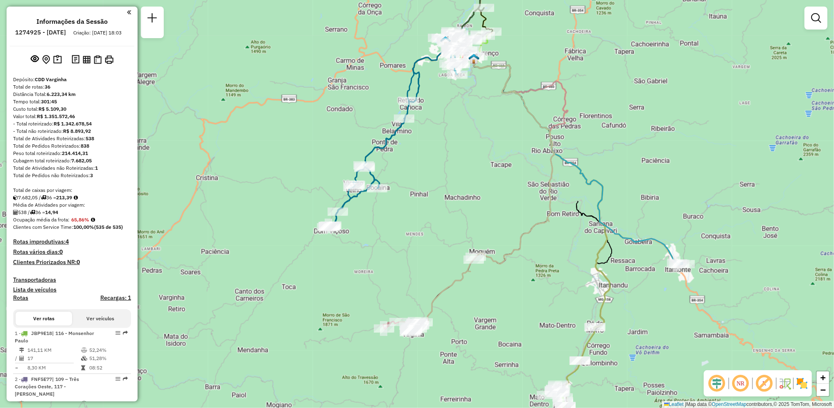
drag, startPoint x: 501, startPoint y: 175, endPoint x: 467, endPoint y: 146, distance: 45.1
click at [467, 146] on div "Janela de atendimento Grade de atendimento Capacidade Transportadoras Veículos …" at bounding box center [417, 204] width 834 height 408
select select "**********"
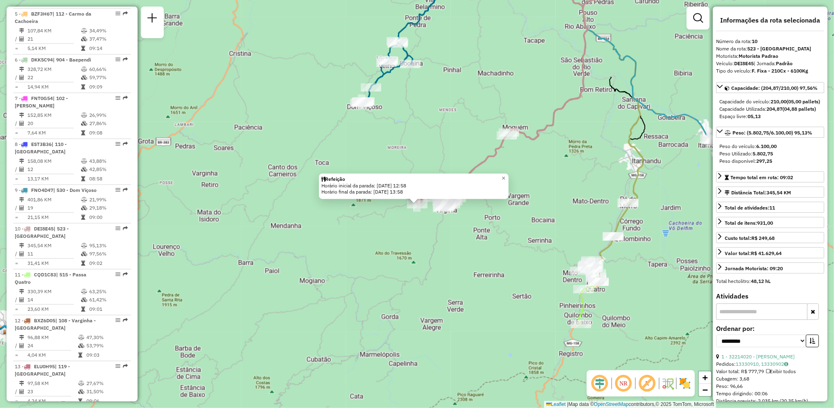
scroll to position [719, 0]
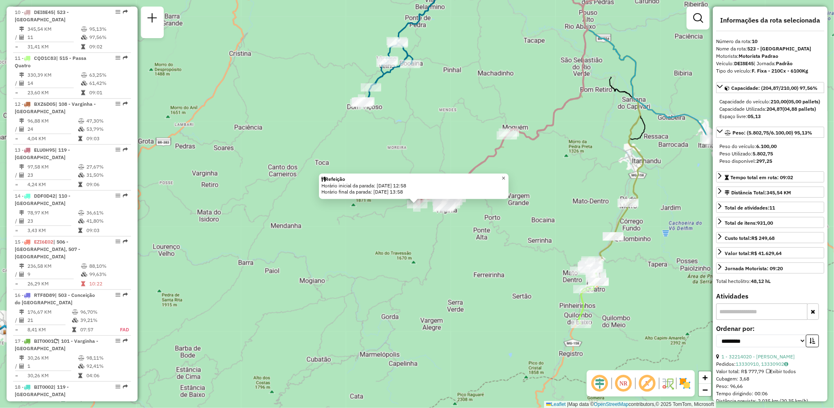
click at [505, 179] on span "×" at bounding box center [504, 178] width 4 height 7
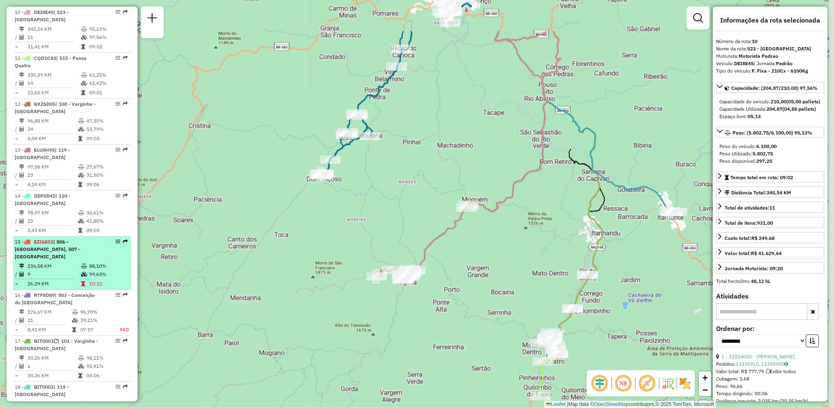
drag, startPoint x: 138, startPoint y: 202, endPoint x: 97, endPoint y: 274, distance: 82.7
click at [97, 274] on hb-router-mapa "Informações da Sessão 1274925 - 13/09/2025 Criação: 12/09/2025 18:03 Depósito: …" at bounding box center [417, 204] width 834 height 408
click at [94, 279] on td "10:22" at bounding box center [108, 283] width 39 height 8
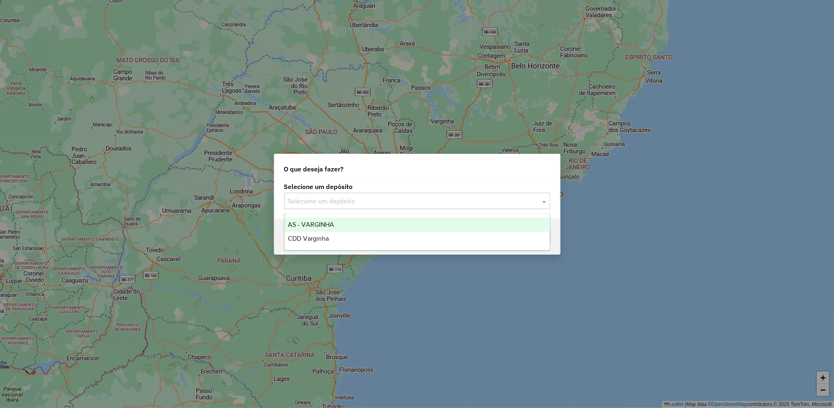
click at [375, 195] on div "Selecione um depósito" at bounding box center [417, 201] width 266 height 16
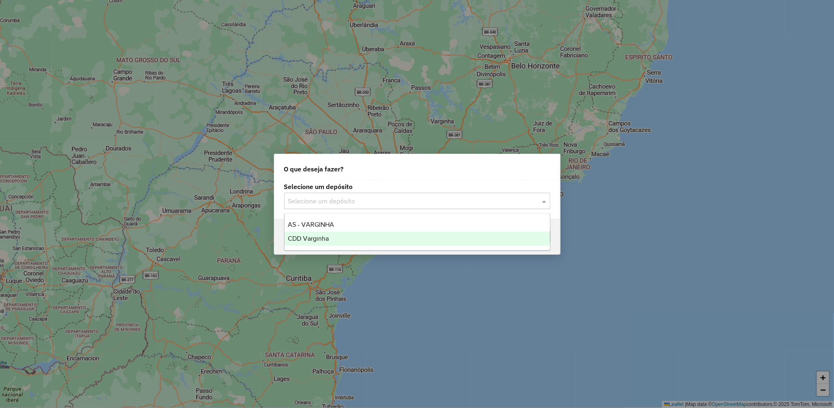
click at [326, 238] on span "CDD Varginha" at bounding box center [308, 238] width 41 height 7
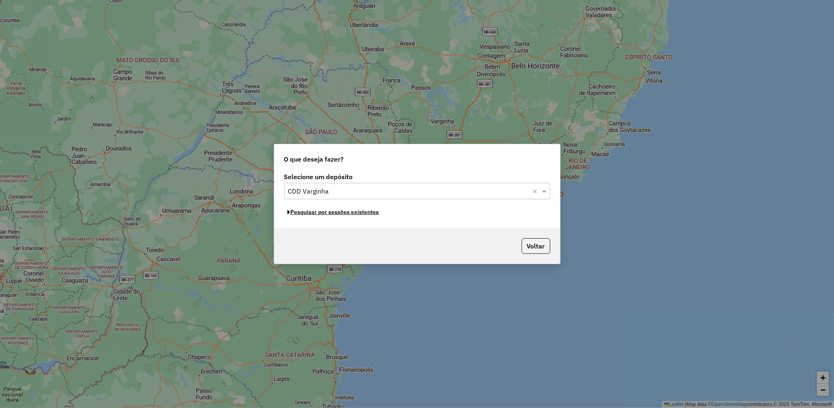
click at [365, 212] on button "Pesquisar por sessões existentes" at bounding box center [333, 212] width 99 height 13
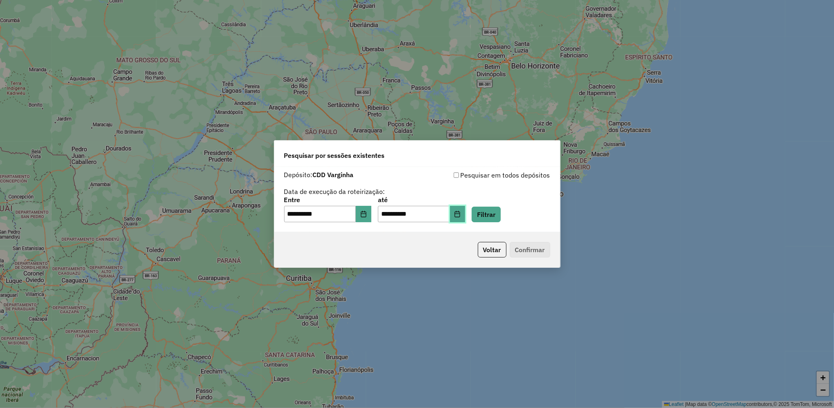
click at [466, 218] on button "Choose Date" at bounding box center [458, 214] width 16 height 16
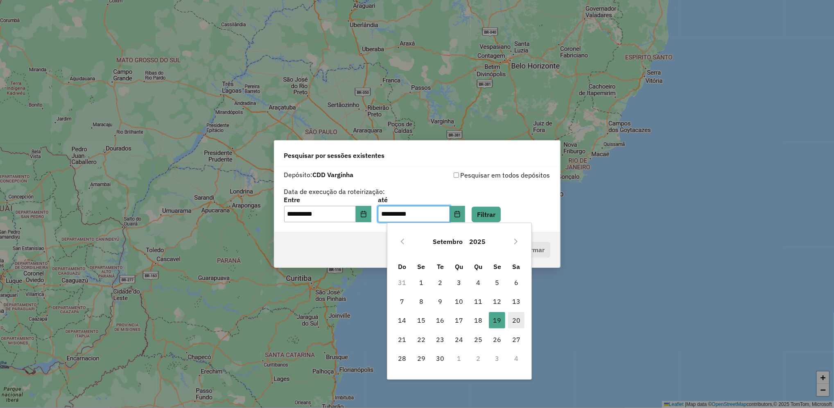
click at [520, 320] on span "20" at bounding box center [516, 320] width 16 height 16
type input "**********"
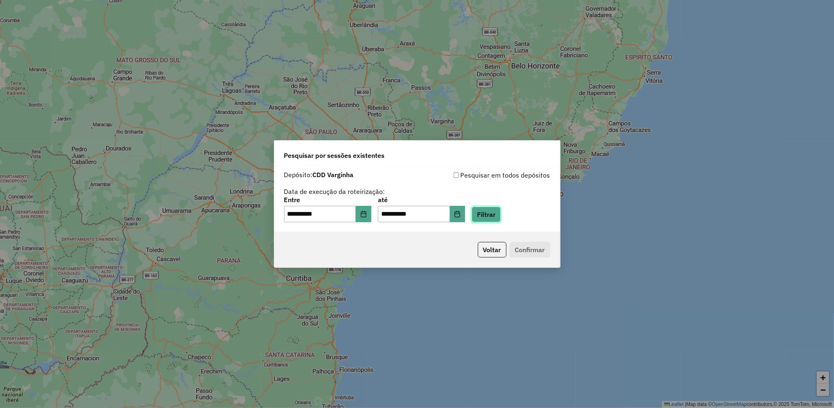
click at [501, 219] on button "Filtrar" at bounding box center [486, 214] width 29 height 16
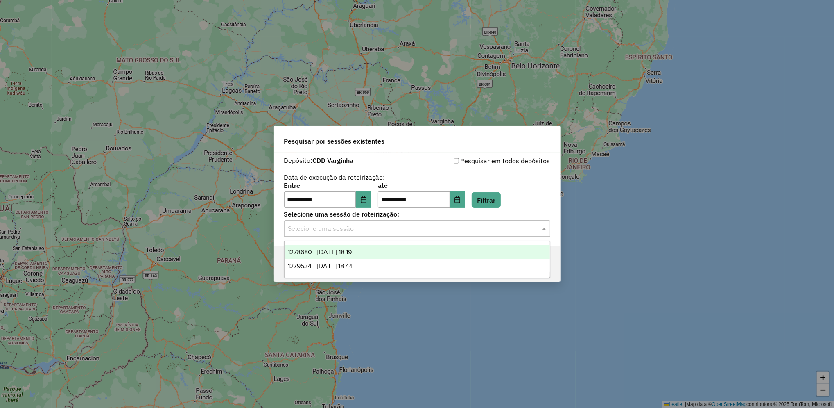
click at [453, 229] on input "text" at bounding box center [409, 229] width 242 height 10
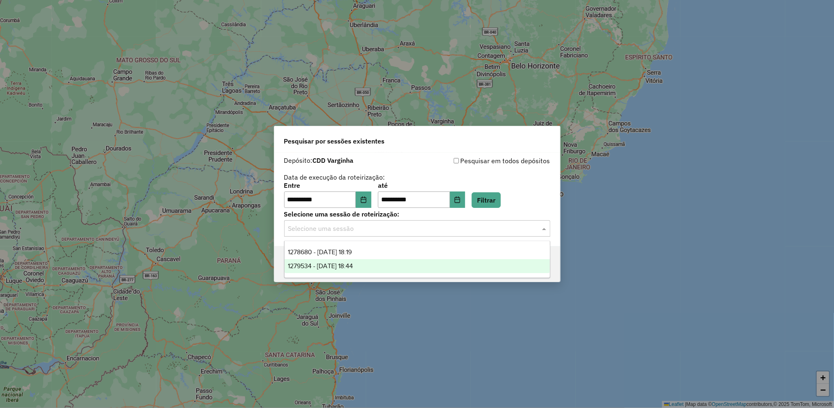
click at [394, 263] on div "1279534 - [DATE] 18:44" at bounding box center [417, 266] width 265 height 14
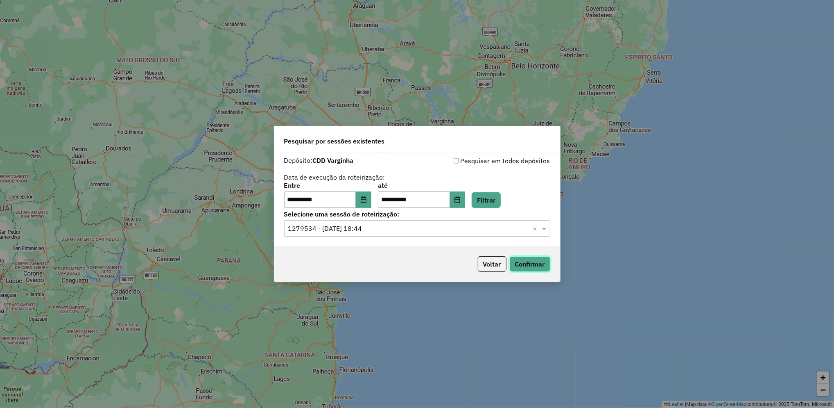
click at [510, 260] on button "Confirmar" at bounding box center [530, 264] width 41 height 16
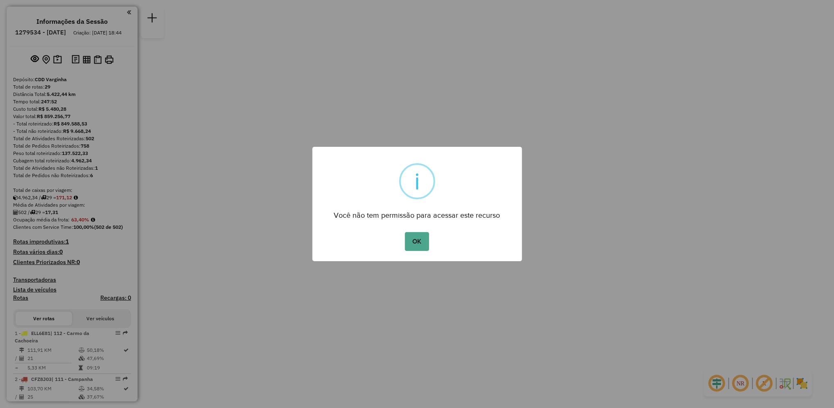
click at [430, 235] on div "OK No Cancel" at bounding box center [418, 241] width 210 height 23
click at [422, 237] on button "OK" at bounding box center [417, 241] width 24 height 19
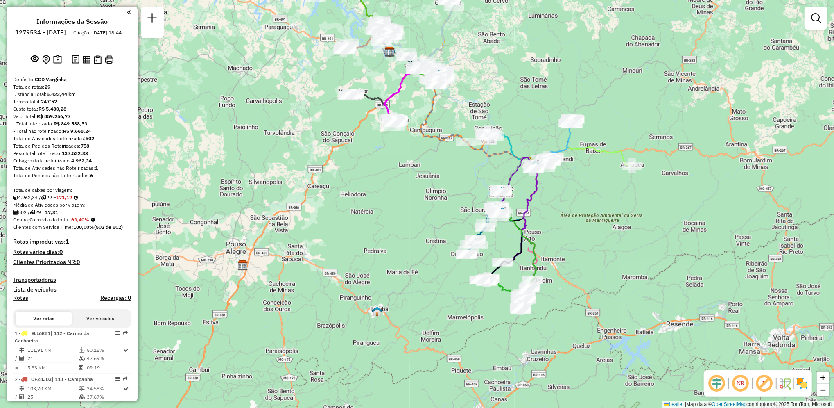
drag, startPoint x: 466, startPoint y: 271, endPoint x: 439, endPoint y: 119, distance: 154.4
click at [439, 119] on div "Janela de atendimento Grade de atendimento Capacidade Transportadoras Veículos …" at bounding box center [417, 204] width 834 height 408
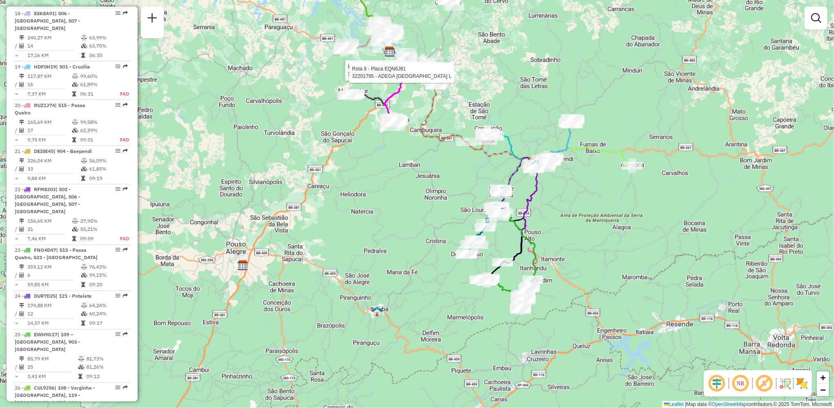
scroll to position [1072, 0]
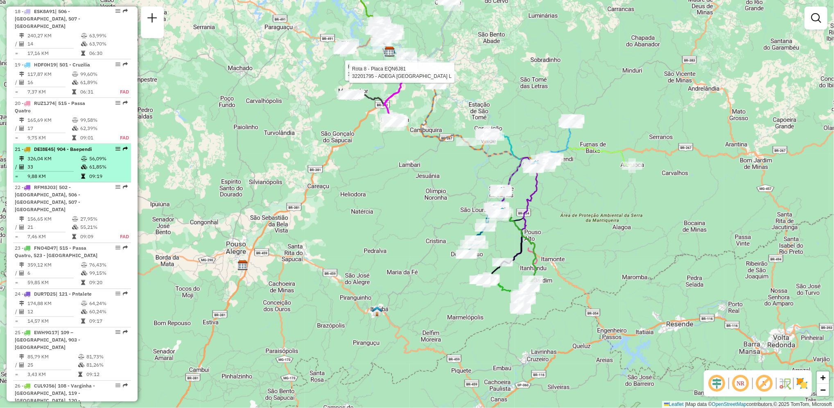
click at [52, 154] on td "326,04 KM" at bounding box center [54, 158] width 54 height 8
select select "**********"
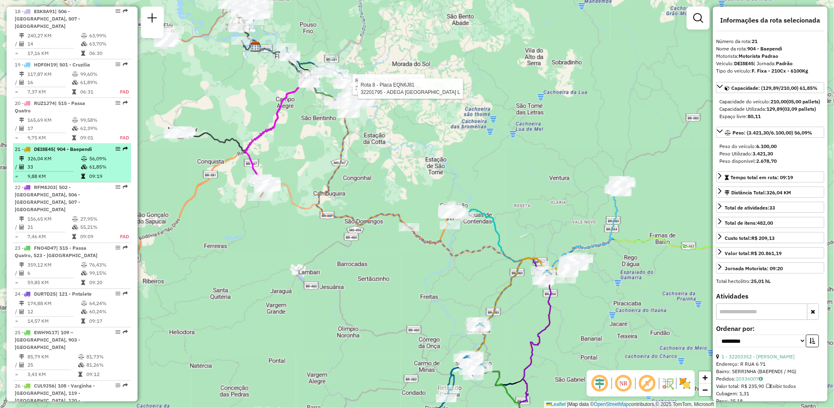
click at [52, 154] on td "326,04 KM" at bounding box center [54, 158] width 54 height 8
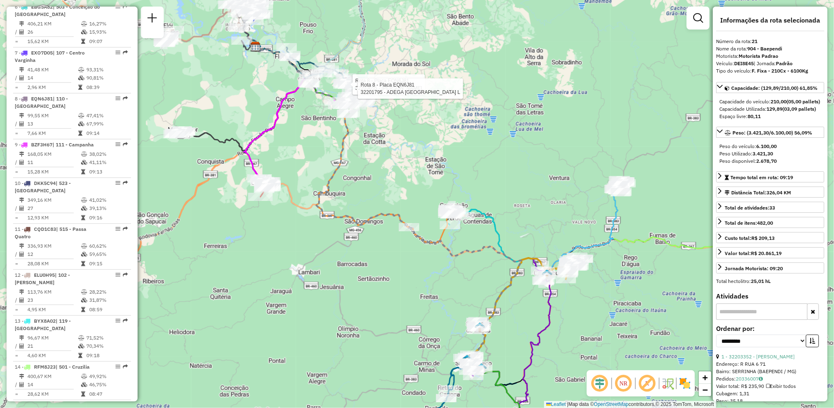
scroll to position [560, 0]
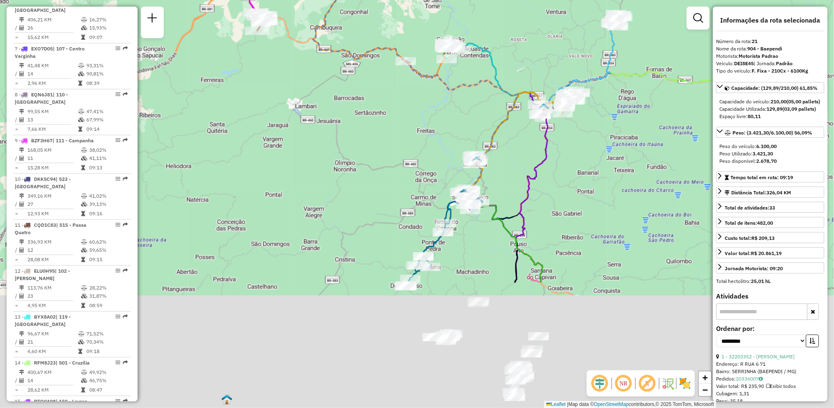
drag, startPoint x: 348, startPoint y: 297, endPoint x: 345, endPoint y: 129, distance: 167.6
click at [345, 129] on div "Rota 8 - Placa EQN6J81 32203655 - [PERSON_NAME] 8 - Placa EQN6J81 32201795 - AD…" at bounding box center [417, 204] width 834 height 408
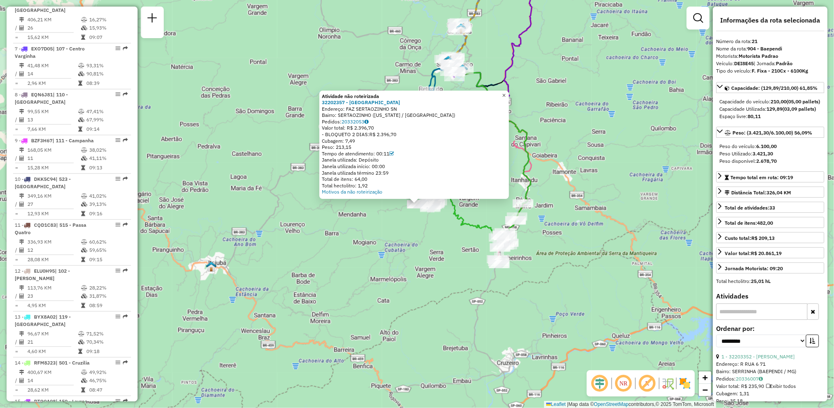
click at [509, 91] on link "×" at bounding box center [504, 96] width 10 height 10
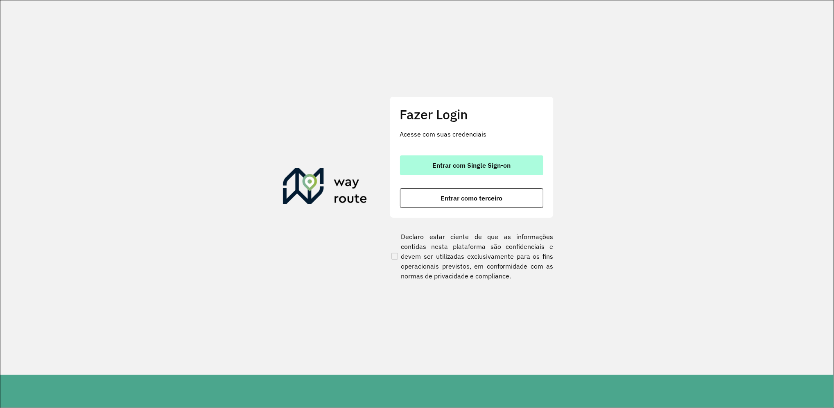
click at [436, 165] on span "Entrar com Single Sign-on" at bounding box center [472, 165] width 78 height 7
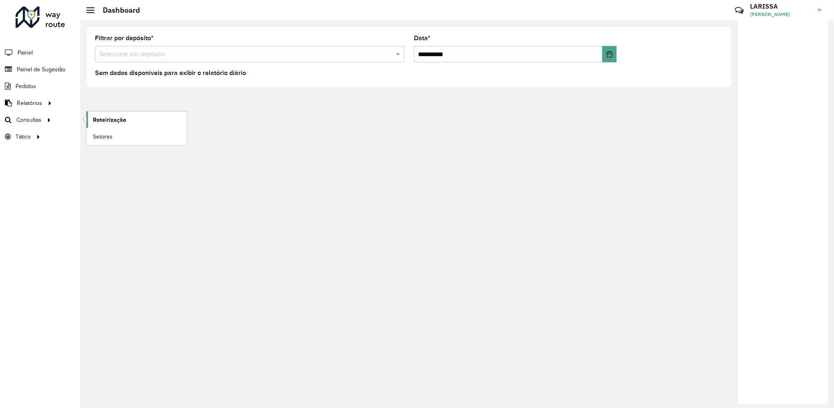
click at [100, 115] on link "Roteirização" at bounding box center [136, 119] width 100 height 16
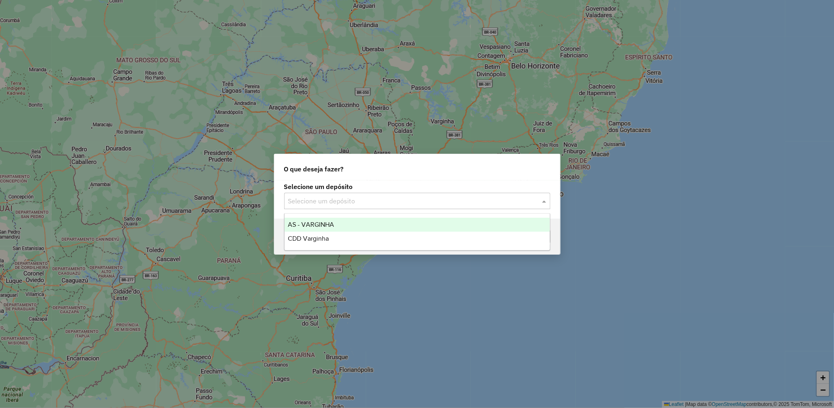
click at [373, 198] on input "text" at bounding box center [409, 201] width 242 height 10
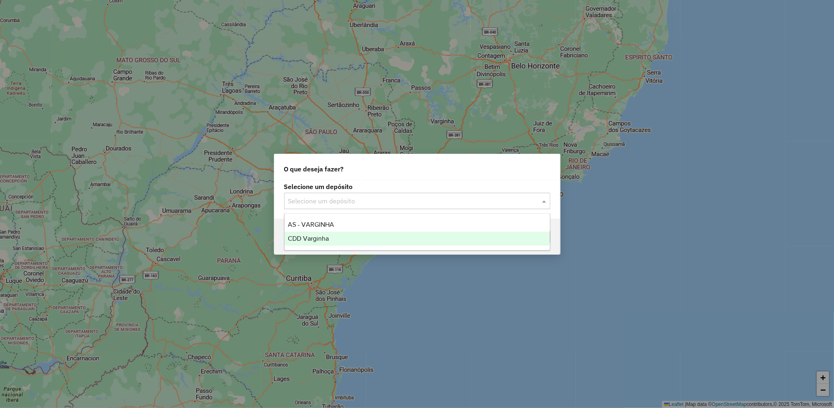
click at [340, 233] on div "CDD Varginha" at bounding box center [417, 238] width 265 height 14
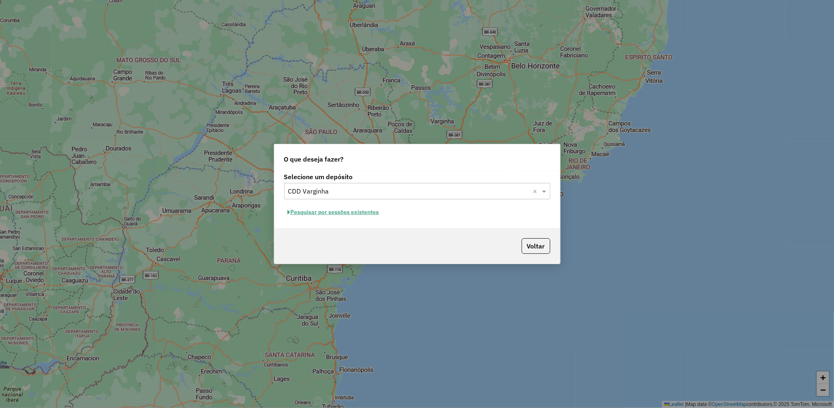
click at [374, 209] on button "Pesquisar por sessões existentes" at bounding box center [333, 212] width 99 height 13
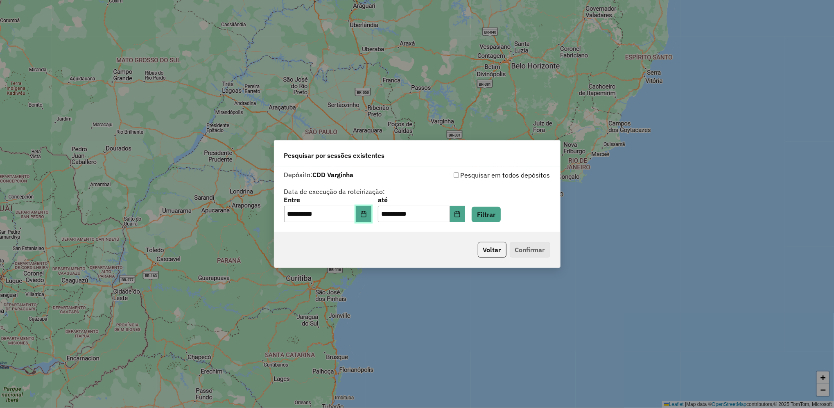
click at [372, 220] on button "Choose Date" at bounding box center [364, 214] width 16 height 16
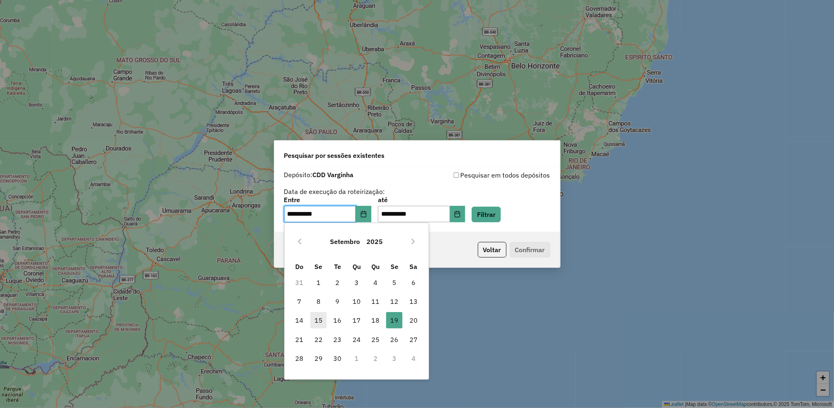
click at [317, 320] on span "15" at bounding box center [319, 320] width 16 height 16
type input "**********"
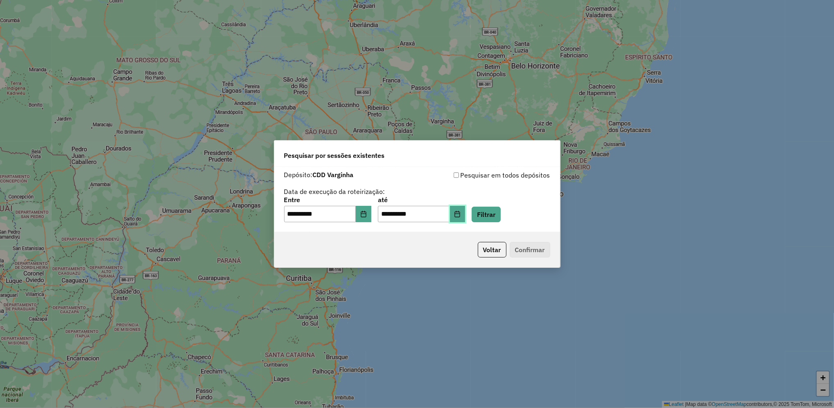
click at [460, 214] on icon "Choose Date" at bounding box center [457, 214] width 5 height 7
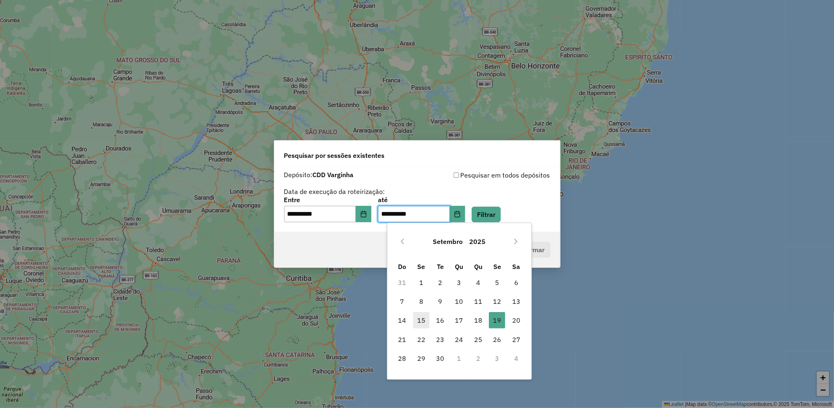
click at [422, 324] on span "15" at bounding box center [421, 320] width 16 height 16
type input "**********"
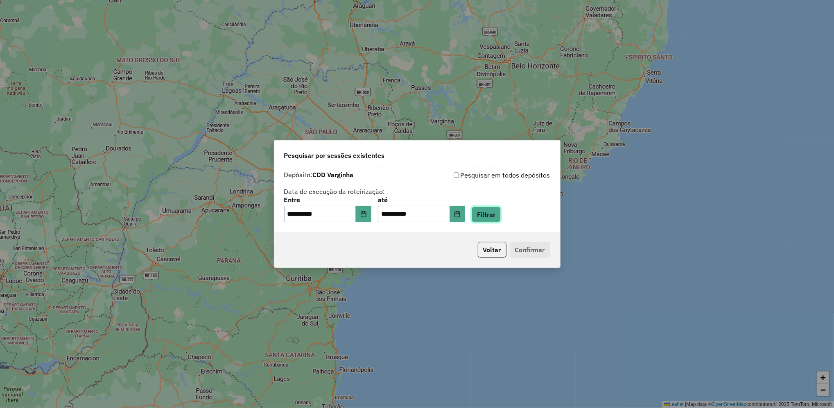
click at [501, 216] on button "Filtrar" at bounding box center [486, 214] width 29 height 16
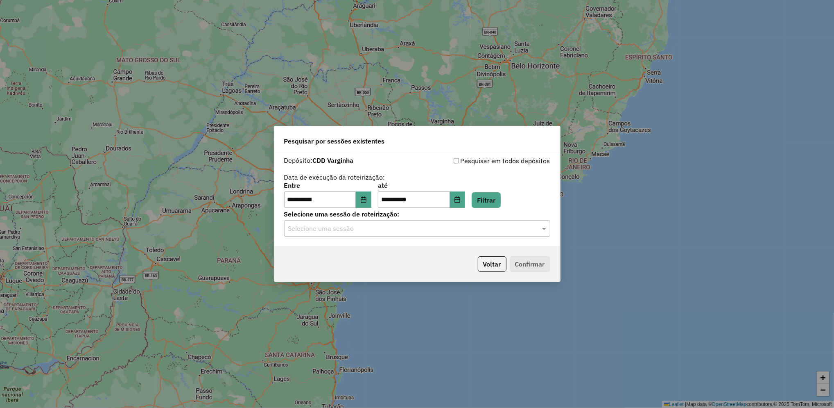
click at [417, 234] on div "Selecione uma sessão" at bounding box center [417, 228] width 266 height 16
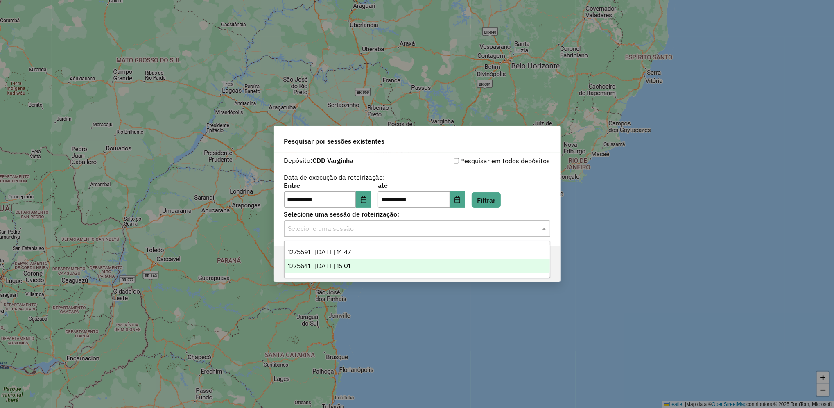
click at [402, 262] on div "1275641 - [DATE] 15:01" at bounding box center [417, 266] width 265 height 14
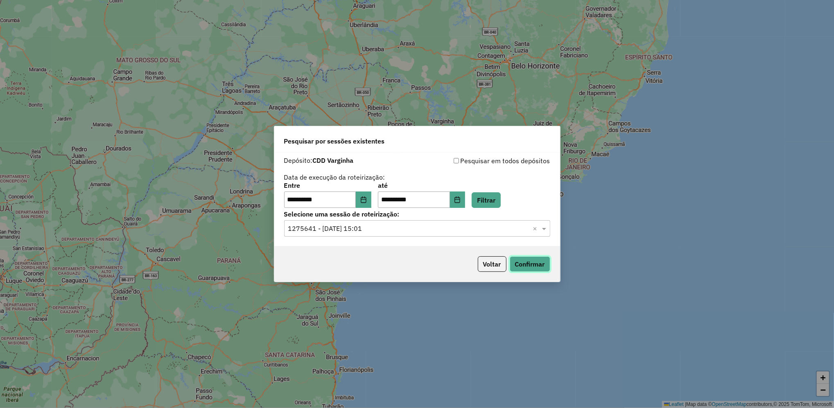
click at [544, 259] on button "Confirmar" at bounding box center [530, 264] width 41 height 16
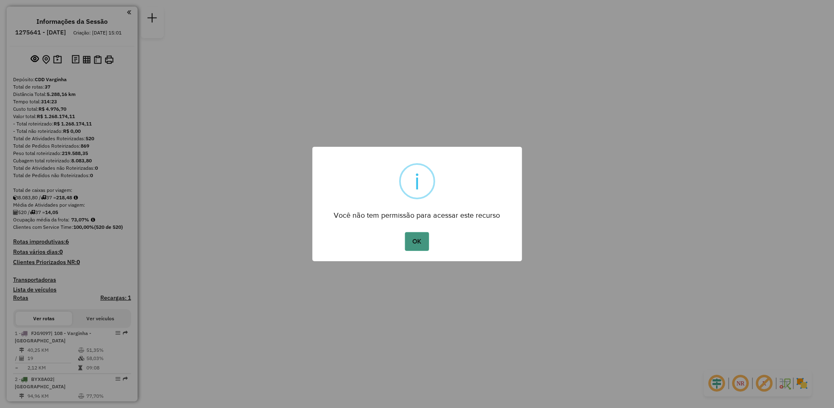
click at [418, 244] on button "OK" at bounding box center [417, 241] width 24 height 19
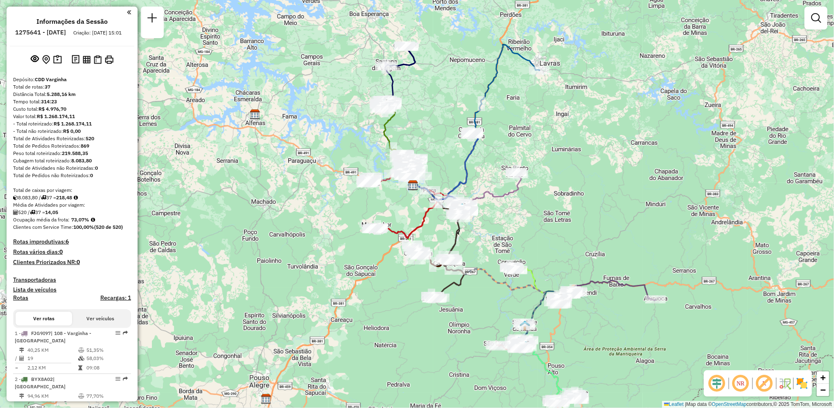
drag, startPoint x: 484, startPoint y: 279, endPoint x: 480, endPoint y: 261, distance: 18.8
click at [480, 261] on div "Janela de atendimento Grade de atendimento Capacidade Transportadoras Veículos …" at bounding box center [417, 204] width 834 height 408
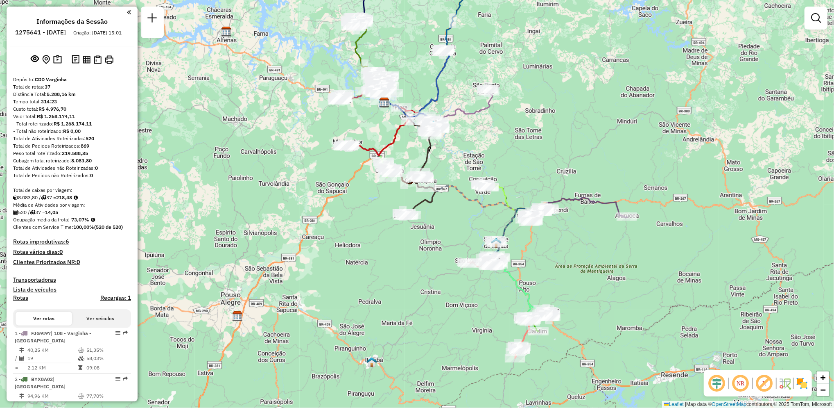
drag, startPoint x: 508, startPoint y: 300, endPoint x: 479, endPoint y: 218, distance: 87.6
click at [479, 218] on div "Janela de atendimento Grade de atendimento Capacidade Transportadoras Veículos …" at bounding box center [417, 204] width 834 height 408
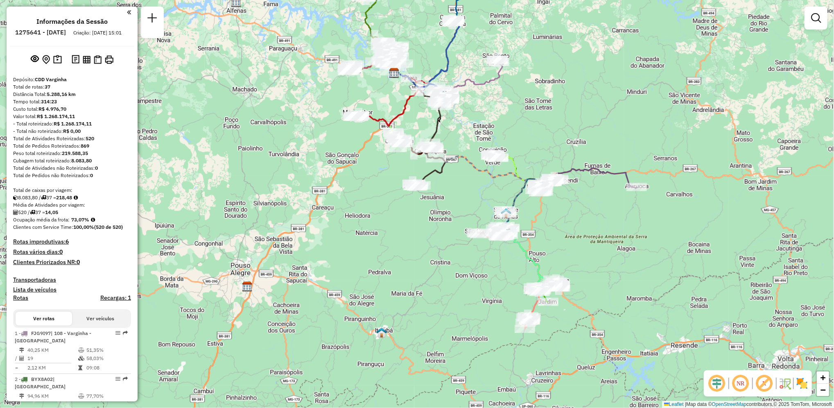
drag, startPoint x: 431, startPoint y: 306, endPoint x: 440, endPoint y: 277, distance: 31.1
click at [440, 277] on div "Janela de atendimento Grade de atendimento Capacidade Transportadoras Veículos …" at bounding box center [417, 204] width 834 height 408
click at [829, 379] on link "+" at bounding box center [823, 377] width 12 height 12
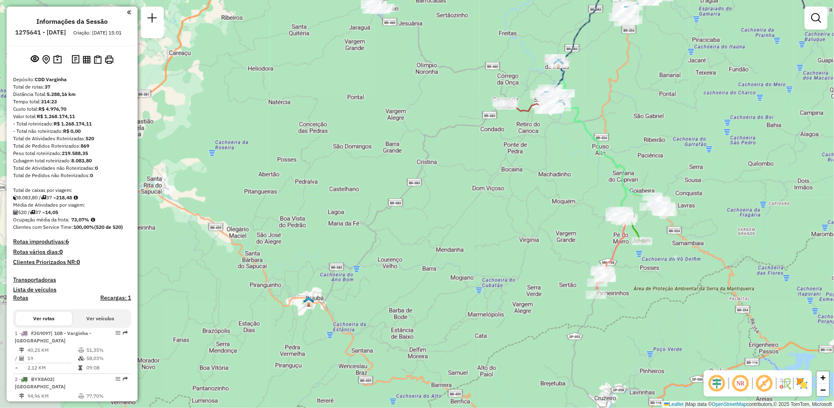
drag, startPoint x: 594, startPoint y: 371, endPoint x: 556, endPoint y: 212, distance: 163.4
click at [556, 212] on div "Janela de atendimento Grade de atendimento Capacidade Transportadoras Veículos …" at bounding box center [417, 204] width 834 height 408
click at [826, 383] on link "+" at bounding box center [823, 377] width 12 height 12
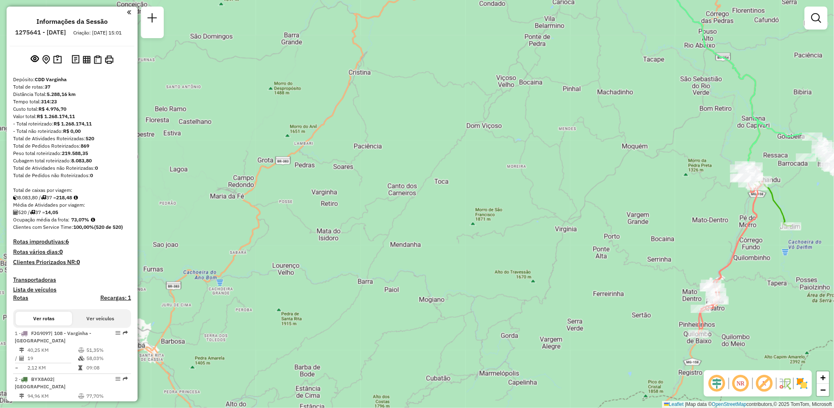
drag, startPoint x: 689, startPoint y: 301, endPoint x: 614, endPoint y: 249, distance: 91.2
click at [614, 249] on div "Janela de atendimento Grade de atendimento Capacidade Transportadoras Veículos …" at bounding box center [417, 204] width 834 height 408
click at [827, 381] on link "+" at bounding box center [823, 377] width 12 height 12
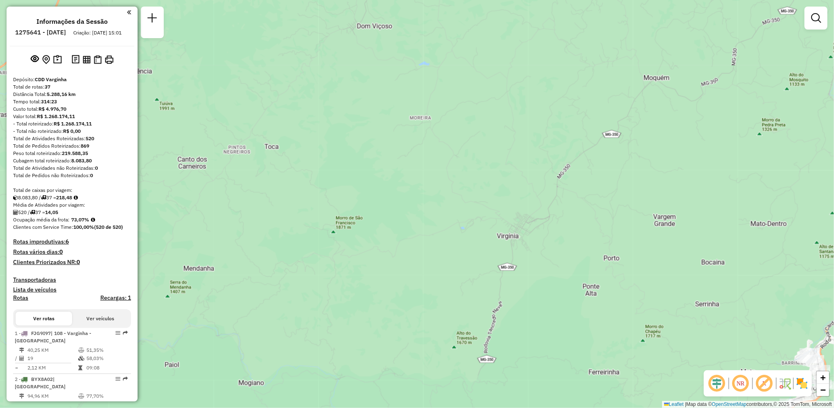
drag, startPoint x: 716, startPoint y: 288, endPoint x: 520, endPoint y: 276, distance: 196.1
click at [520, 276] on div "Janela de atendimento Grade de atendimento Capacidade Transportadoras Veículos …" at bounding box center [417, 204] width 834 height 408
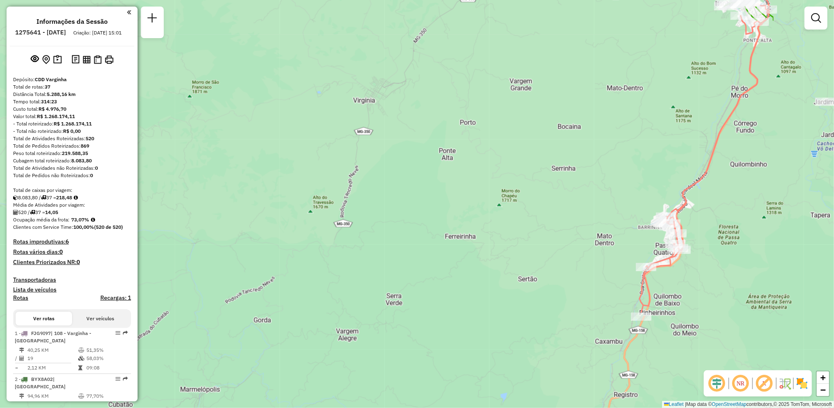
drag, startPoint x: 601, startPoint y: 325, endPoint x: 457, endPoint y: 190, distance: 197.6
click at [457, 190] on div "Janela de atendimento Grade de atendimento Capacidade Transportadoras Veículos …" at bounding box center [417, 204] width 834 height 408
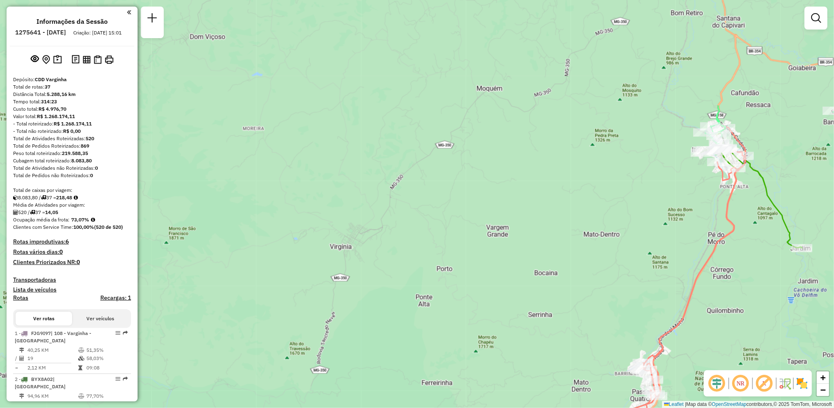
drag, startPoint x: 514, startPoint y: 124, endPoint x: 490, endPoint y: 270, distance: 148.1
click at [490, 270] on div "Janela de atendimento Grade de atendimento Capacidade Transportadoras Veículos …" at bounding box center [417, 204] width 834 height 408
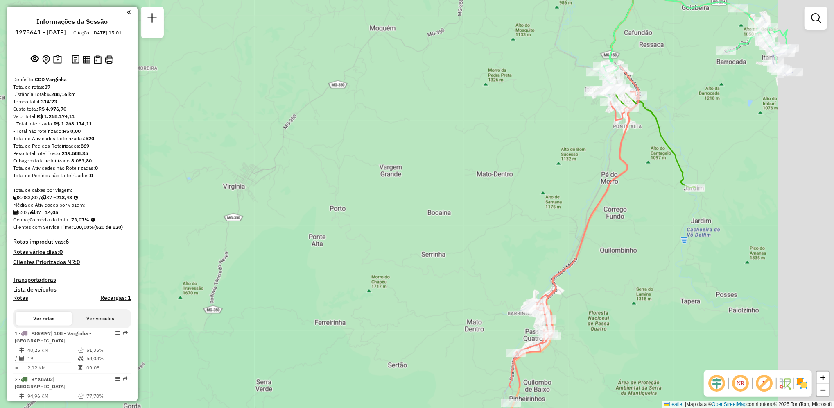
drag, startPoint x: 524, startPoint y: 286, endPoint x: 424, endPoint y: 229, distance: 114.9
click at [424, 229] on div "Janela de atendimento Grade de atendimento Capacidade Transportadoras Veículos …" at bounding box center [417, 204] width 834 height 408
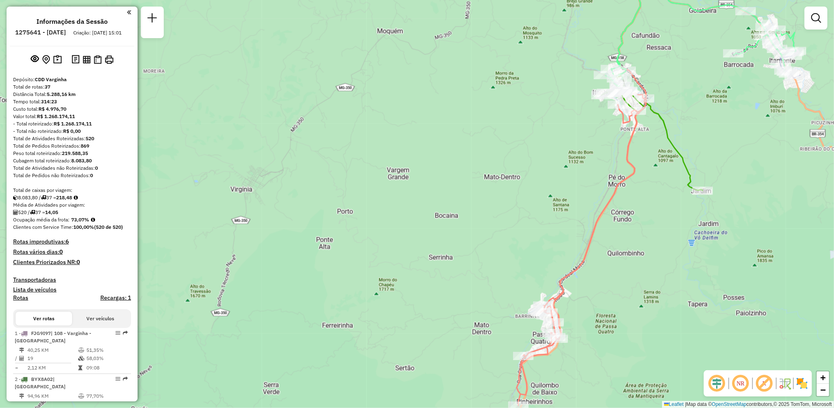
click at [416, 254] on div "Janela de atendimento Grade de atendimento Capacidade Transportadoras Veículos …" at bounding box center [417, 204] width 834 height 408
click at [823, 388] on span "−" at bounding box center [823, 389] width 5 height 10
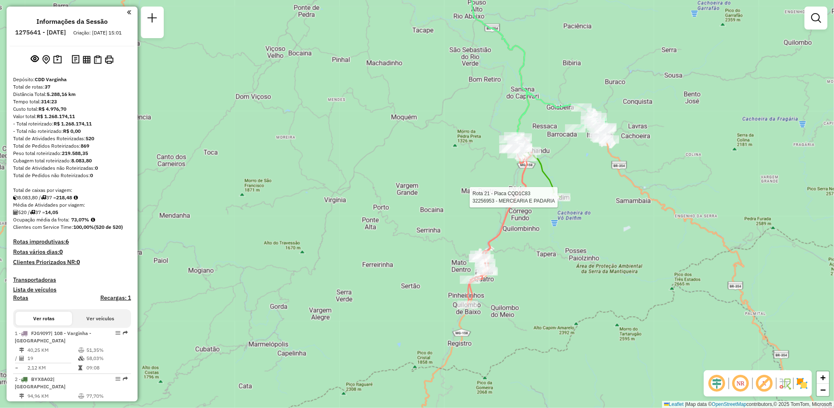
select select "**********"
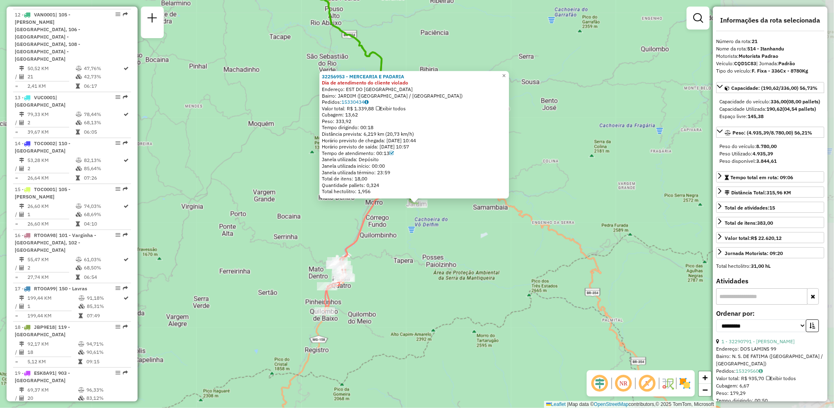
scroll to position [1231, 0]
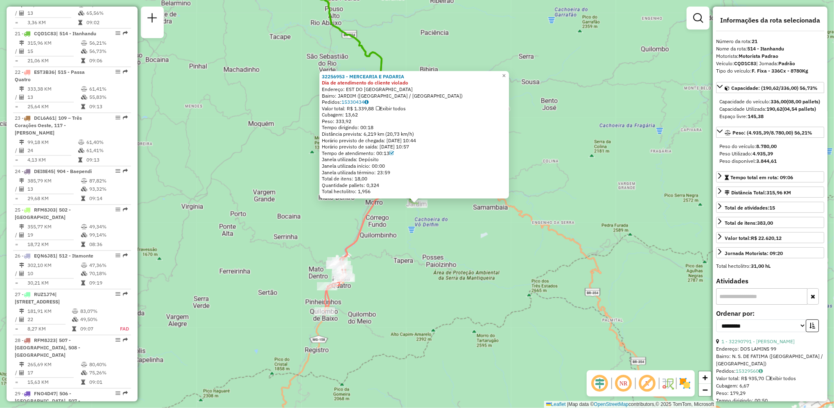
click at [605, 174] on div "32256953 - MERCEARIA E PADARIA Dia de atendimento do cliente violado Endereço: …" at bounding box center [417, 204] width 834 height 408
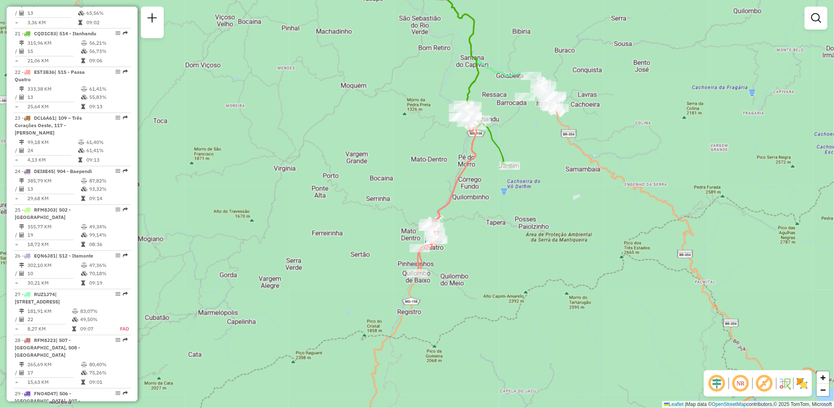
drag, startPoint x: 286, startPoint y: 290, endPoint x: 378, endPoint y: 252, distance: 99.4
click at [378, 252] on div "Janela de atendimento Grade de atendimento Capacidade Transportadoras Veículos …" at bounding box center [417, 204] width 834 height 408
